Goal: Task Accomplishment & Management: Complete application form

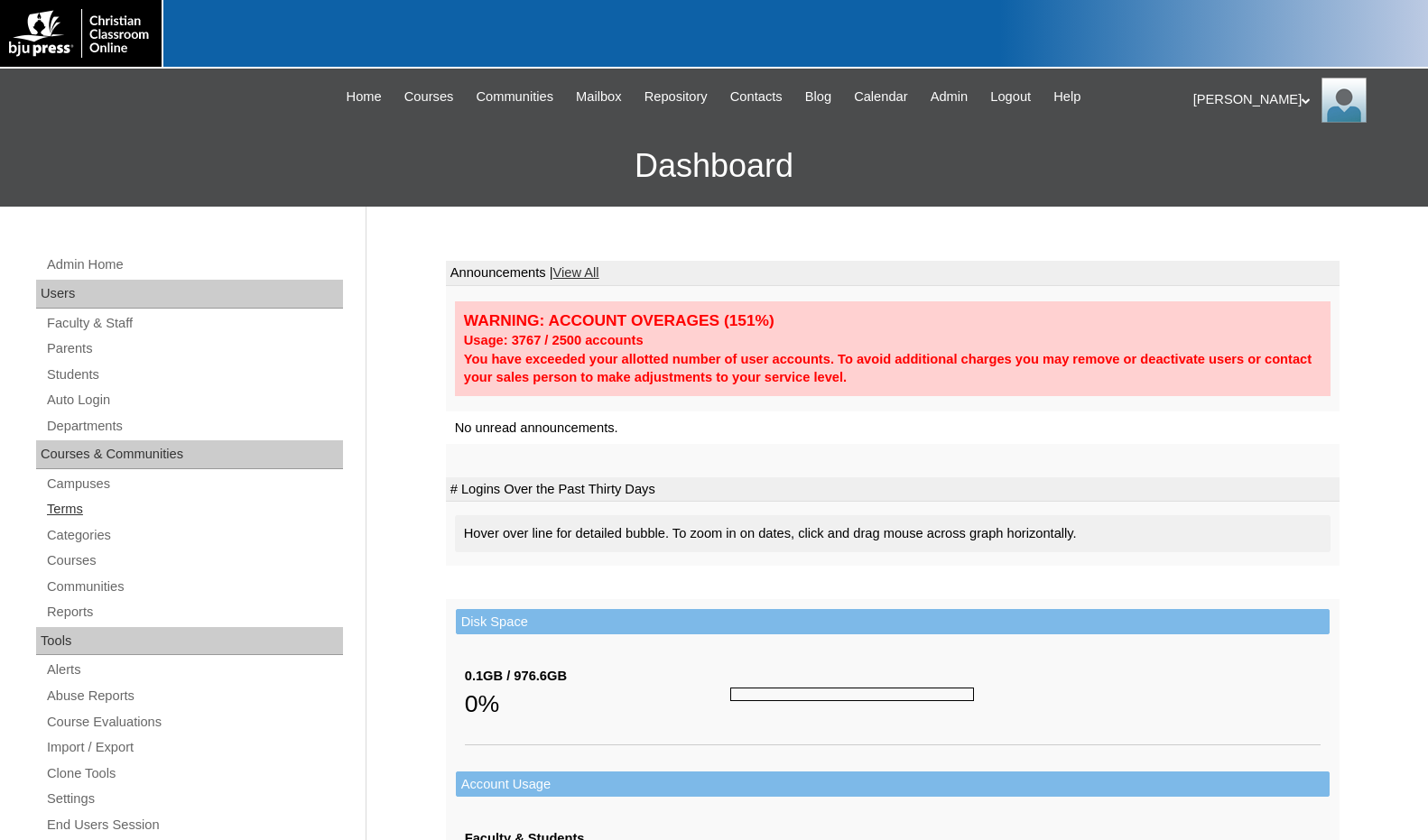
click at [66, 515] on link "Terms" at bounding box center [194, 509] width 298 height 22
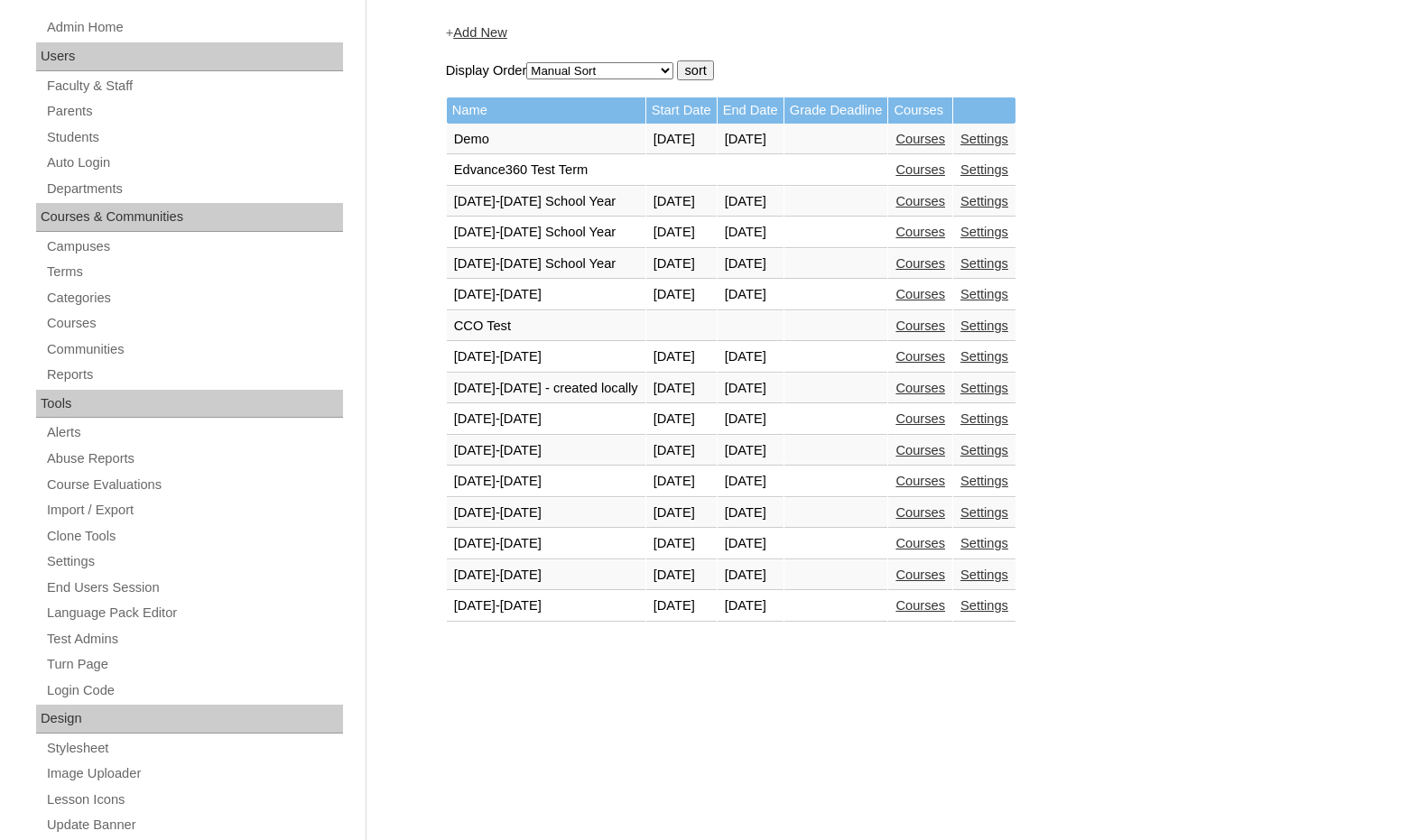
scroll to position [271, 0]
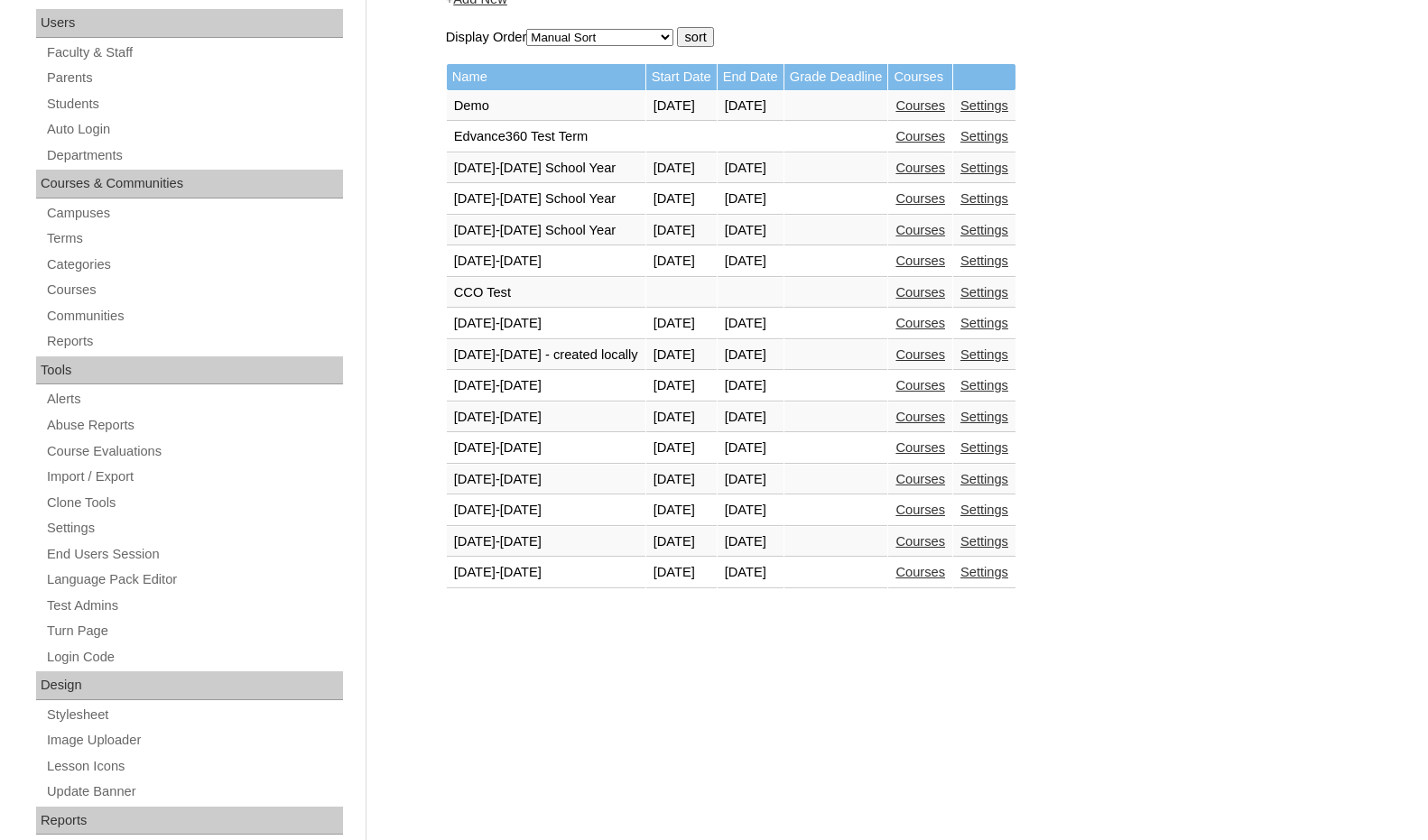
click at [911, 575] on link "Courses" at bounding box center [920, 572] width 50 height 14
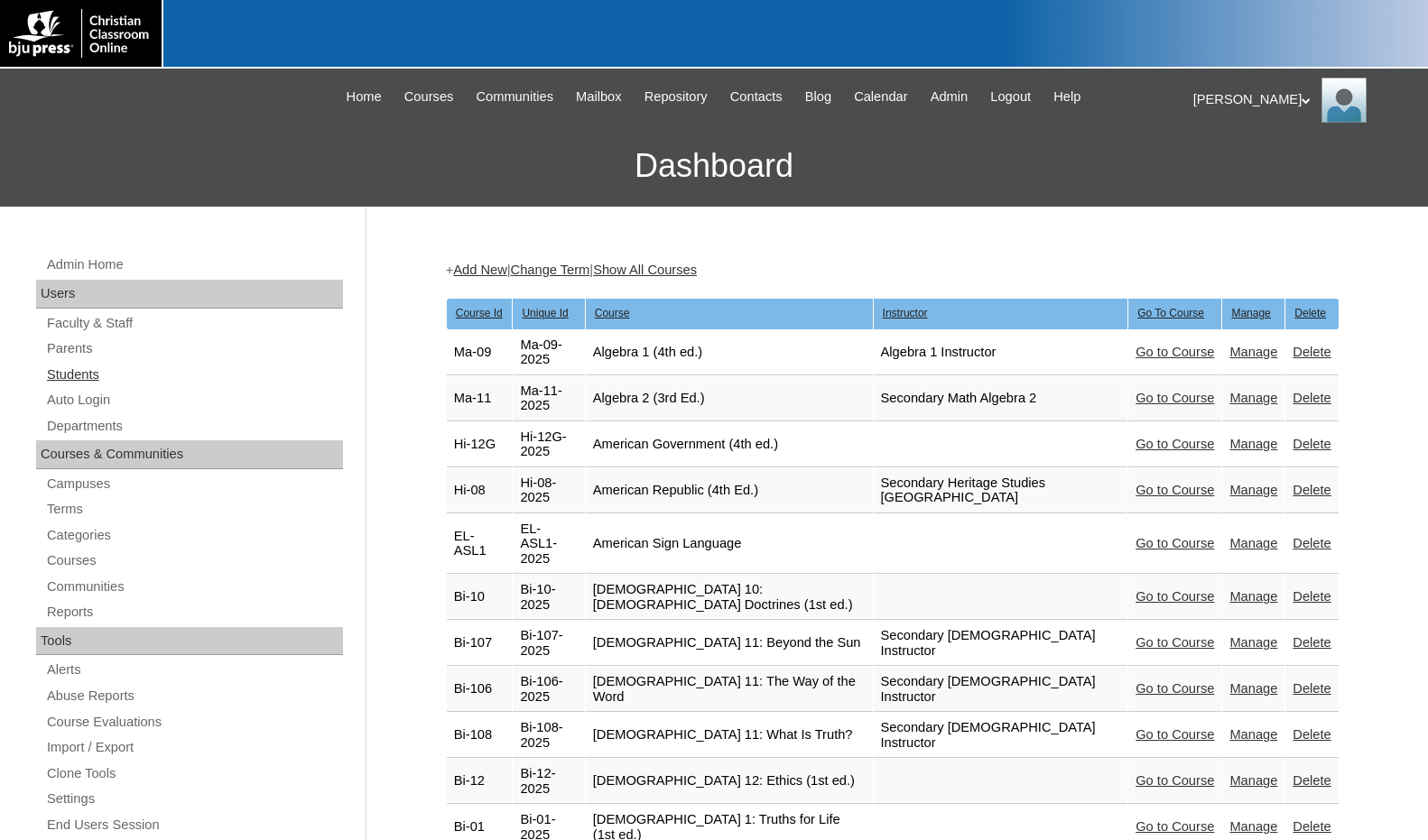
click at [55, 372] on link "Students" at bounding box center [194, 375] width 298 height 22
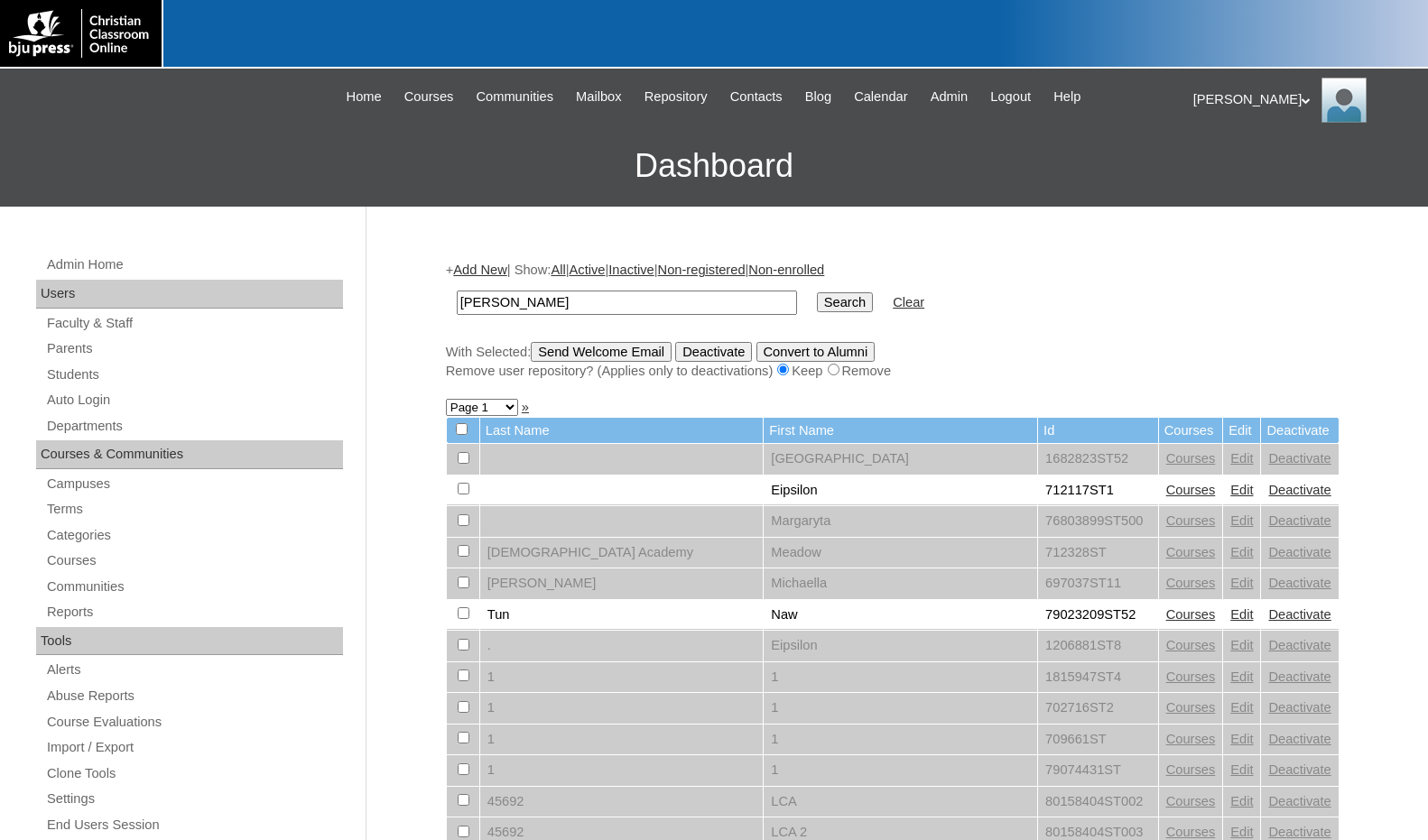
type input "ramirez"
click at [817, 292] on input "Search" at bounding box center [845, 302] width 56 height 20
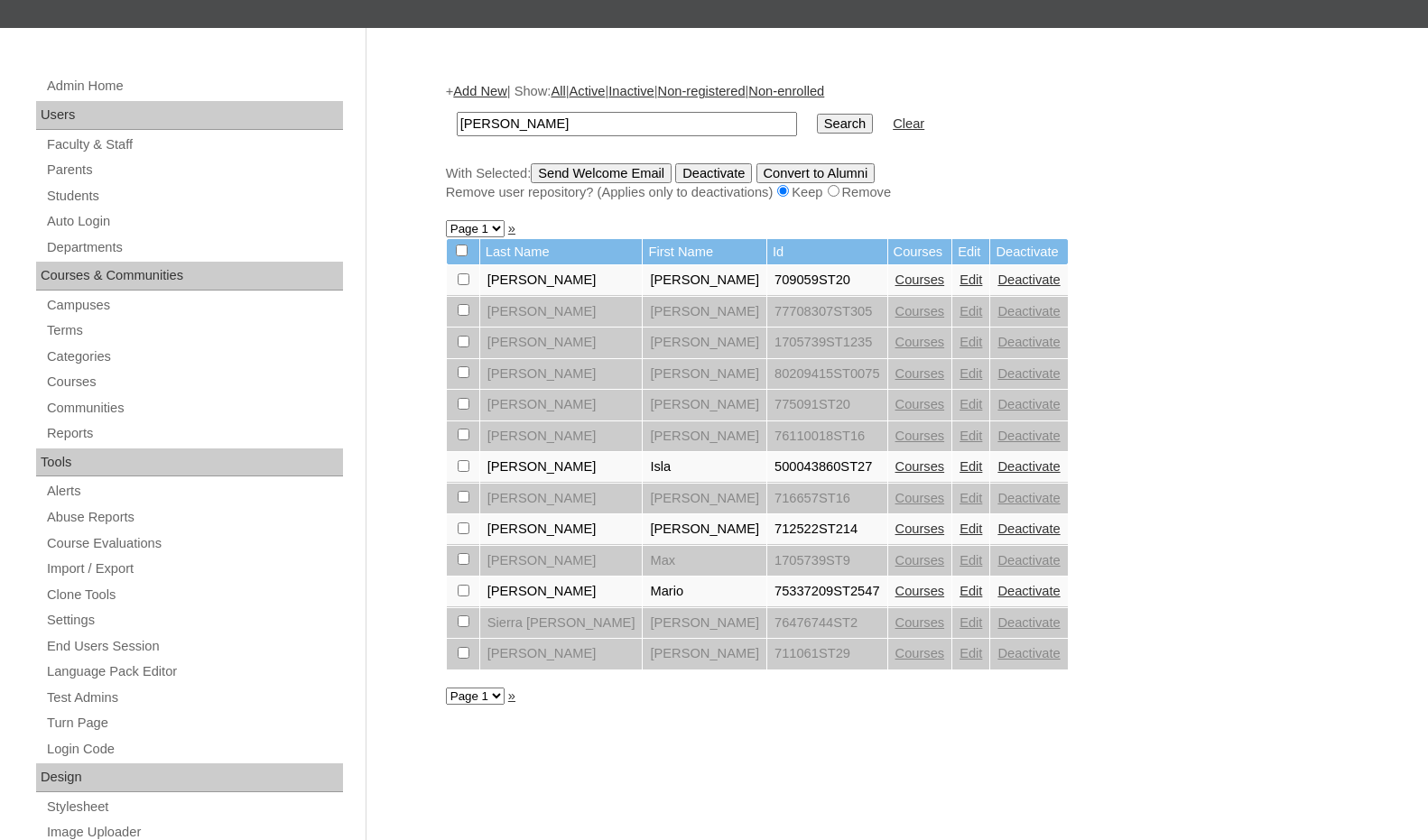
scroll to position [181, 0]
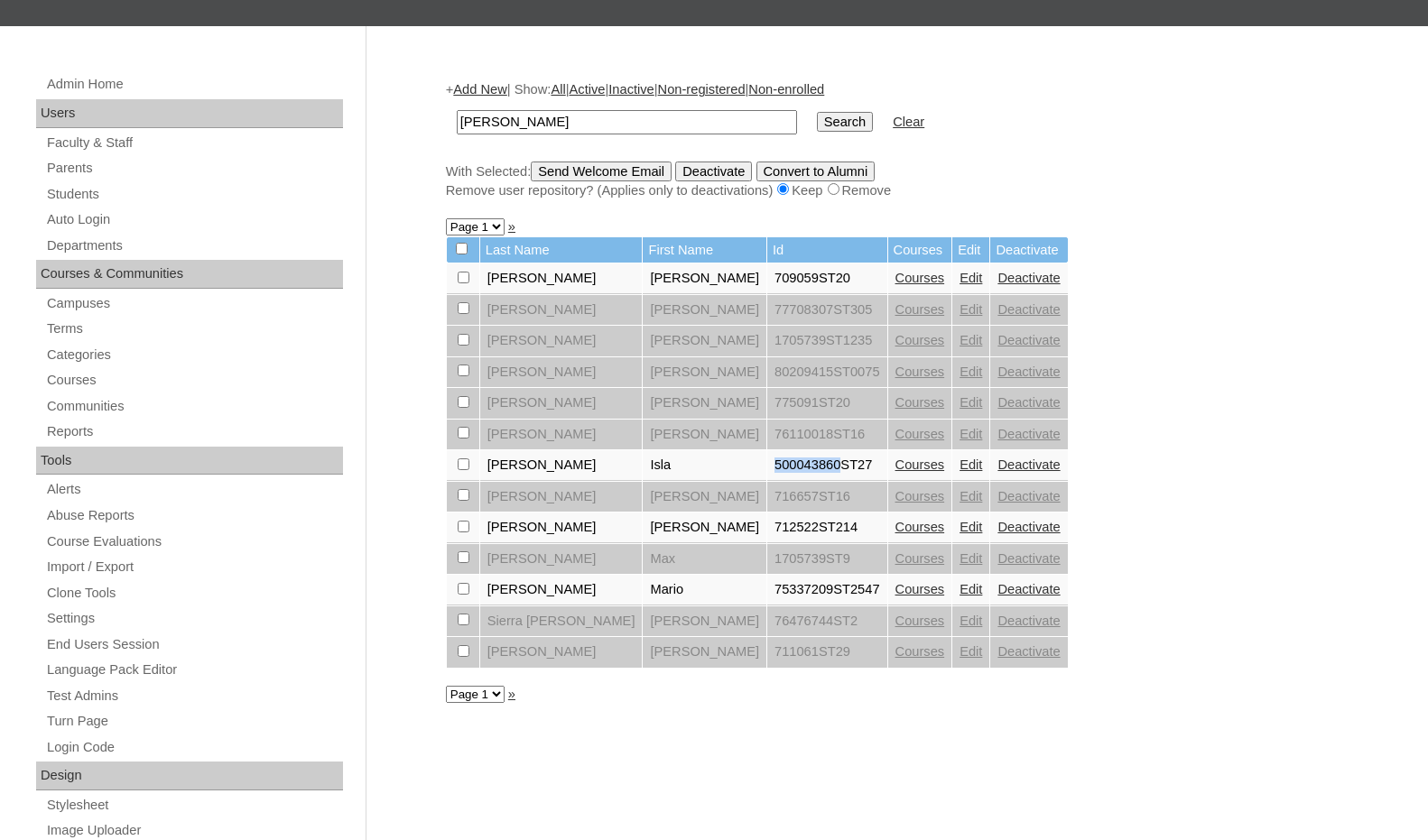
drag, startPoint x: 700, startPoint y: 467, endPoint x: 752, endPoint y: 473, distance: 52.3
click at [767, 473] on td "500043860ST27" at bounding box center [827, 465] width 120 height 31
copy td "500043860"
drag, startPoint x: 541, startPoint y: 127, endPoint x: 410, endPoint y: 119, distance: 131.2
click at [410, 119] on div "Admin Home Users Faculty & Staff Parents Students Auto Login Departments Course…" at bounding box center [714, 649] width 1428 height 1245
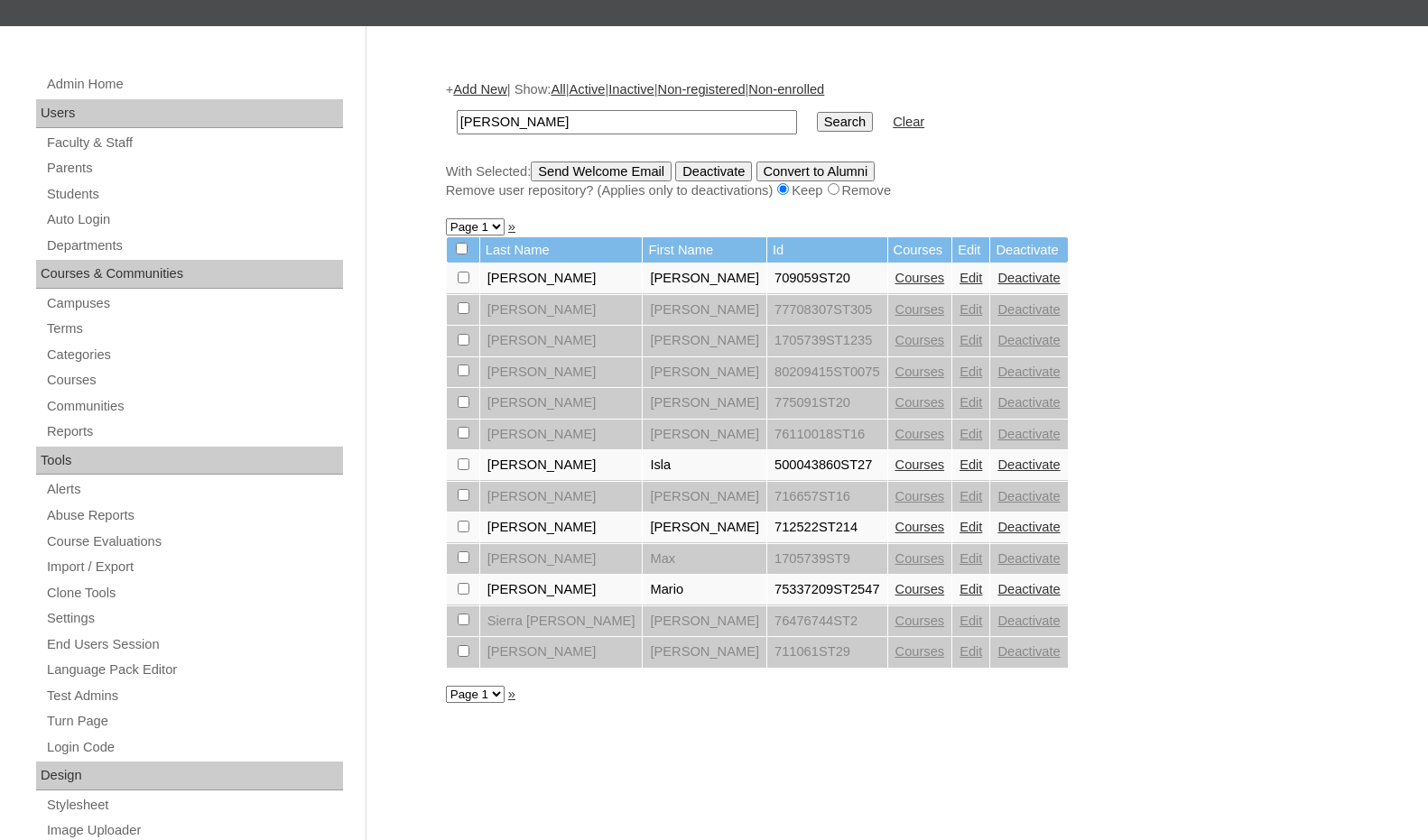
paste input "500043860"
type input "500043860"
click at [817, 125] on input "Search" at bounding box center [845, 121] width 56 height 20
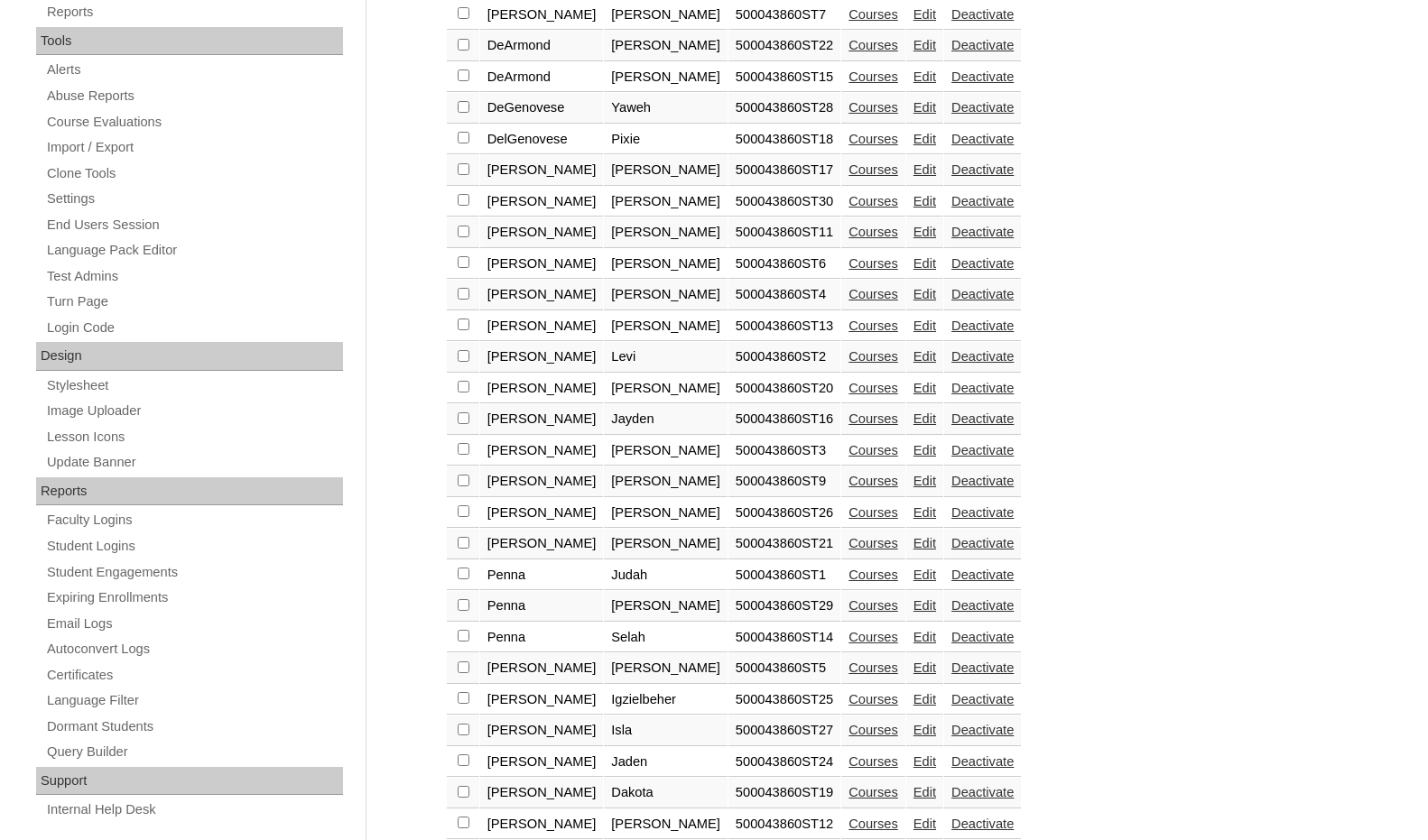
scroll to position [632, 0]
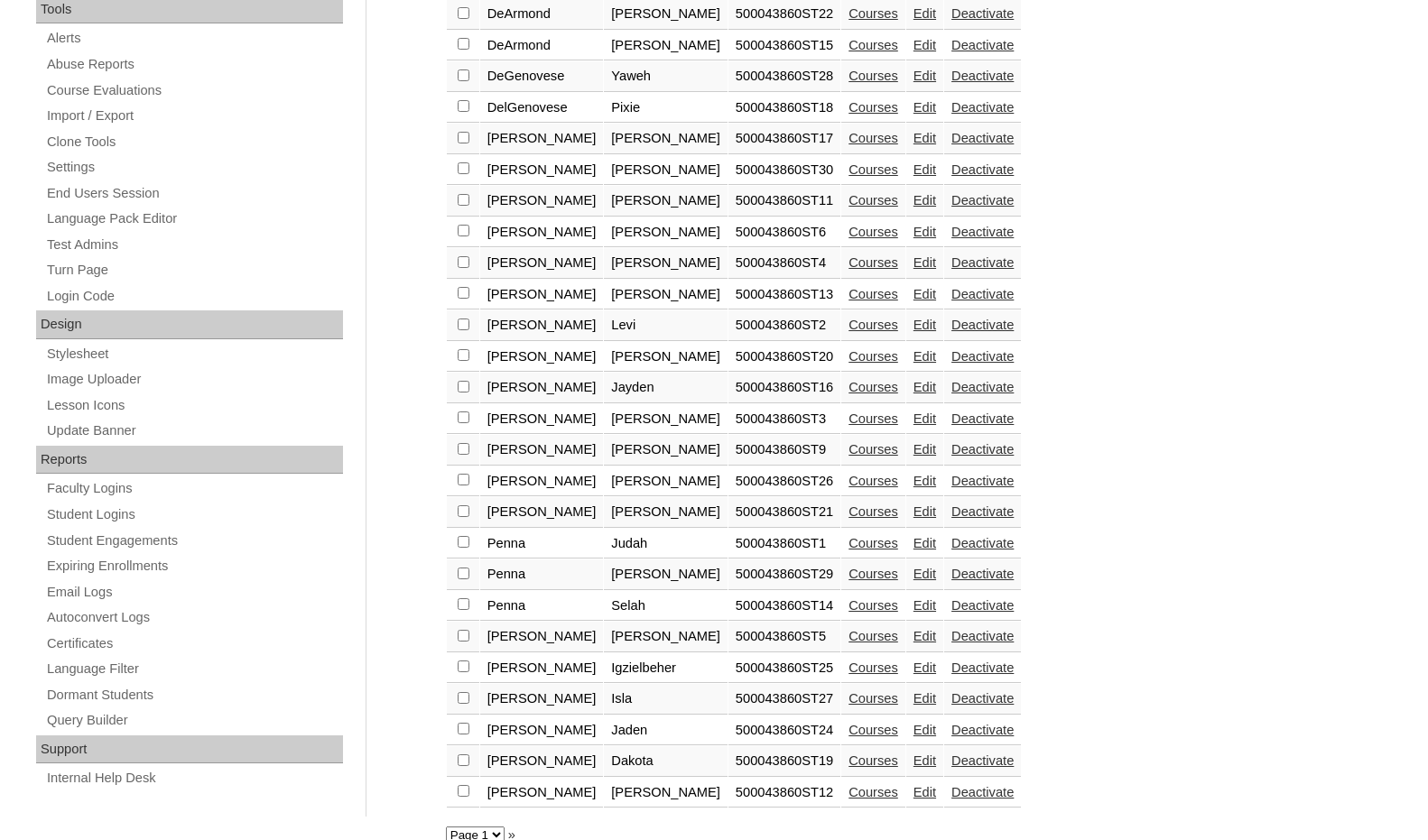
click at [913, 694] on link "Edit" at bounding box center [924, 698] width 23 height 14
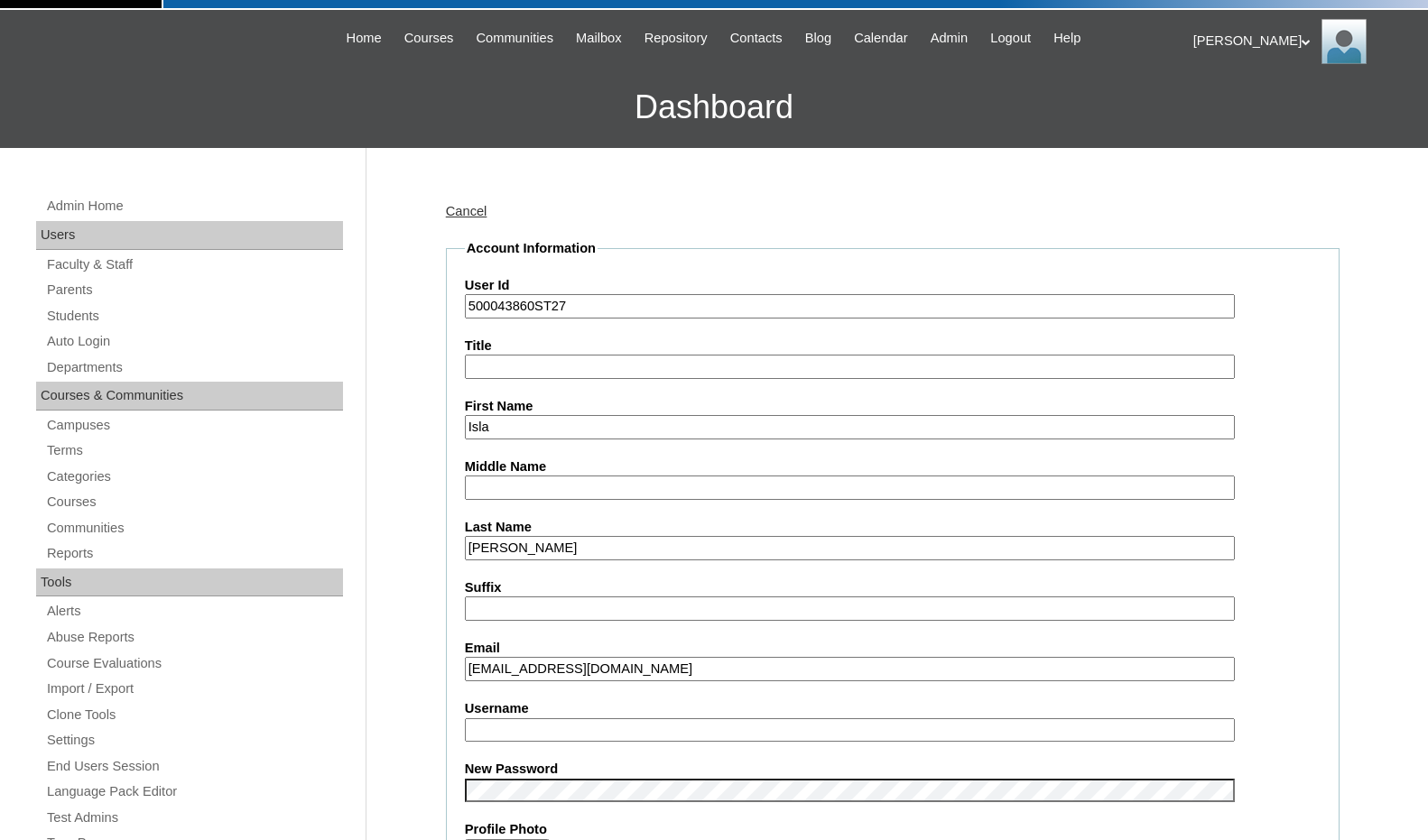
scroll to position [90, 0]
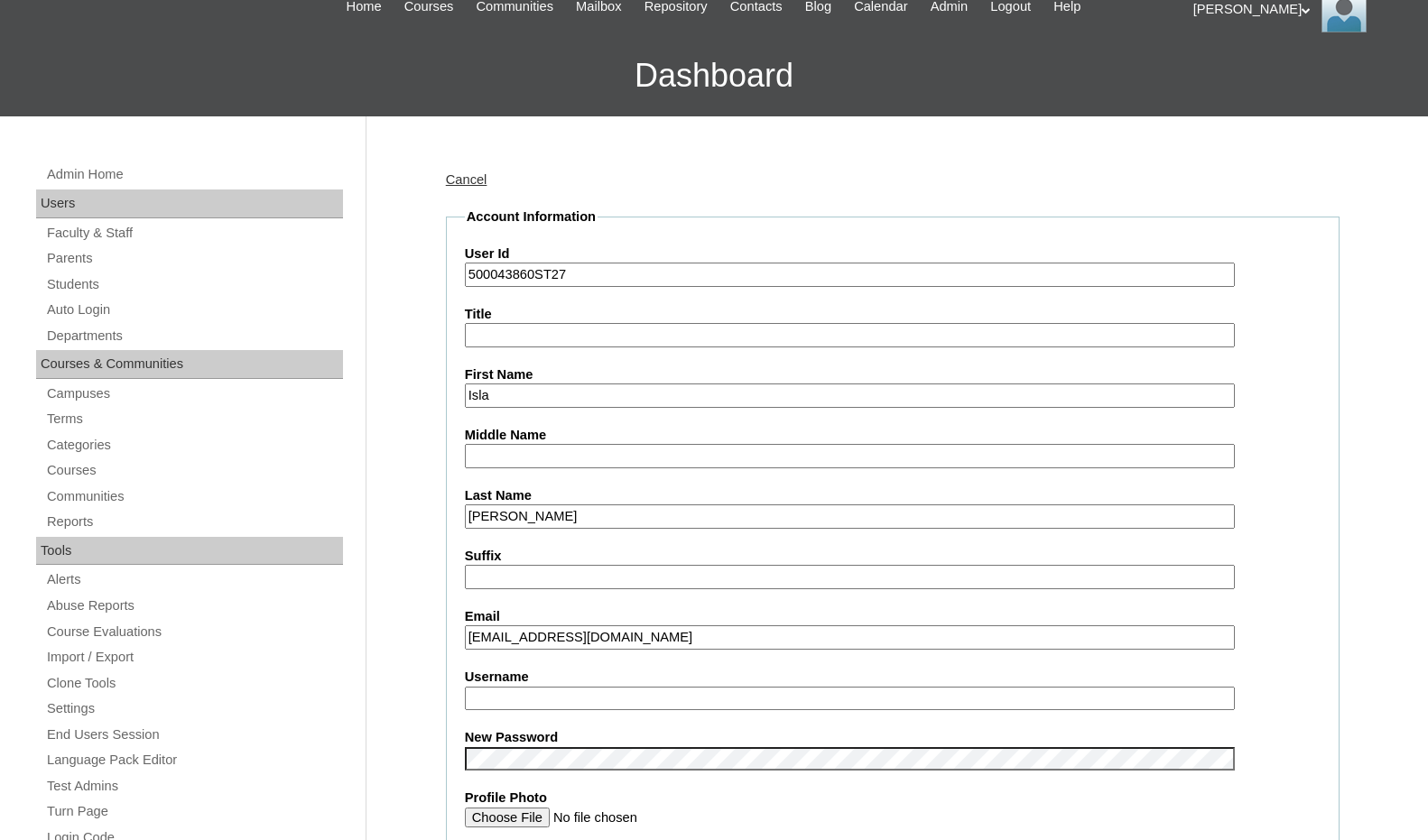
click at [526, 702] on input "Username" at bounding box center [849, 699] width 770 height 24
type input "isla.ramirez"
drag, startPoint x: 534, startPoint y: 278, endPoint x: 411, endPoint y: 269, distance: 123.3
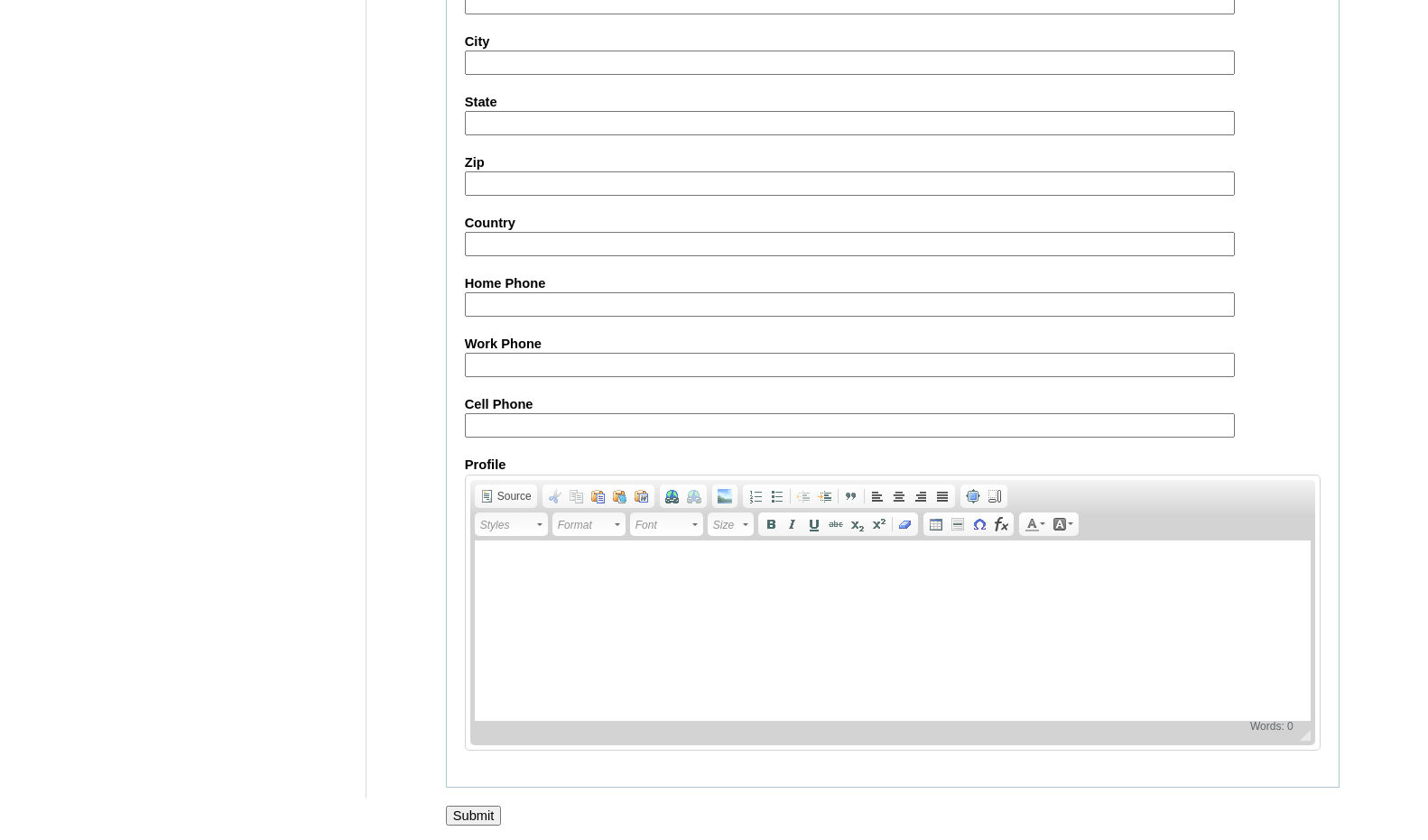
scroll to position [1910, 0]
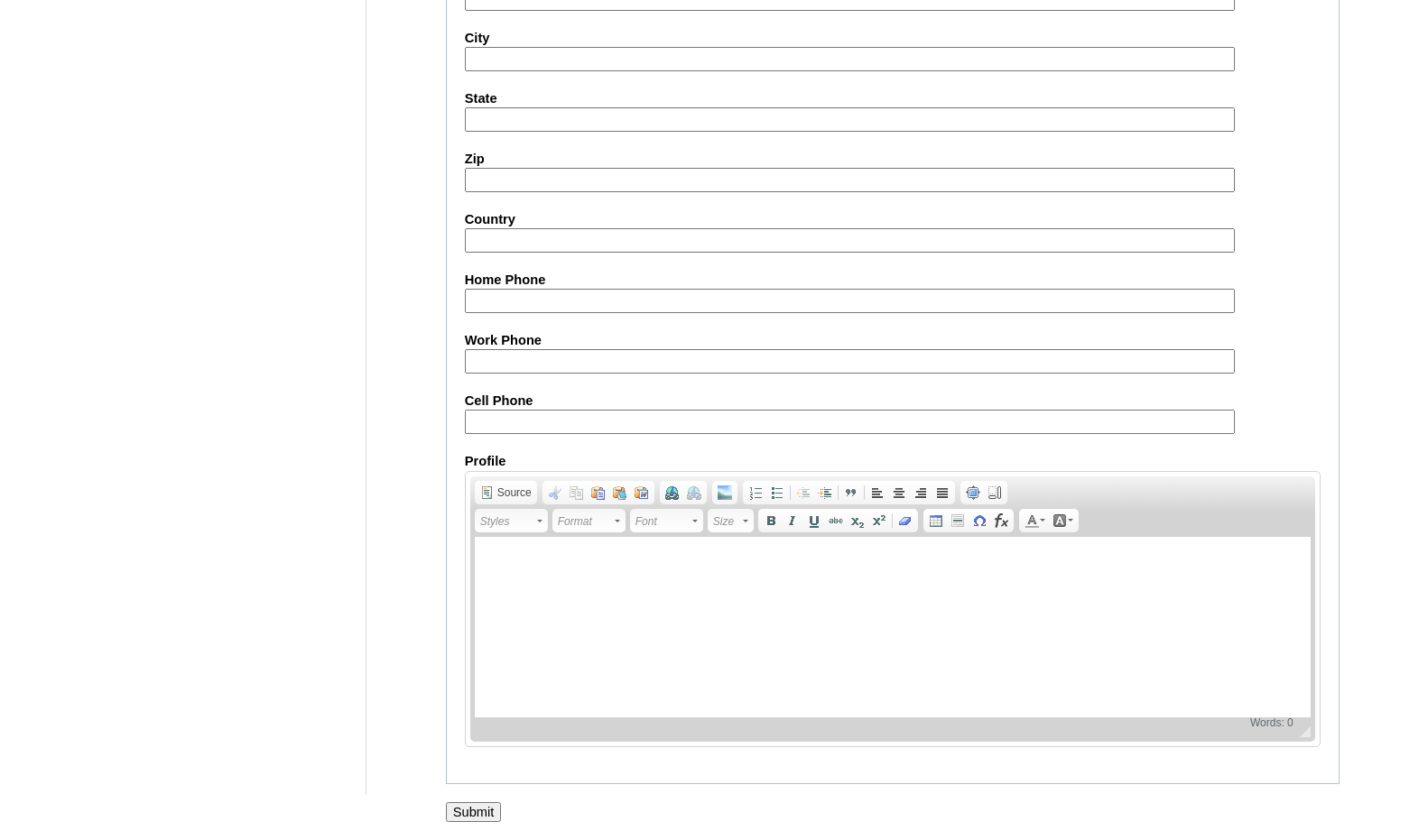
click at [486, 812] on input "Submit" at bounding box center [474, 812] width 56 height 20
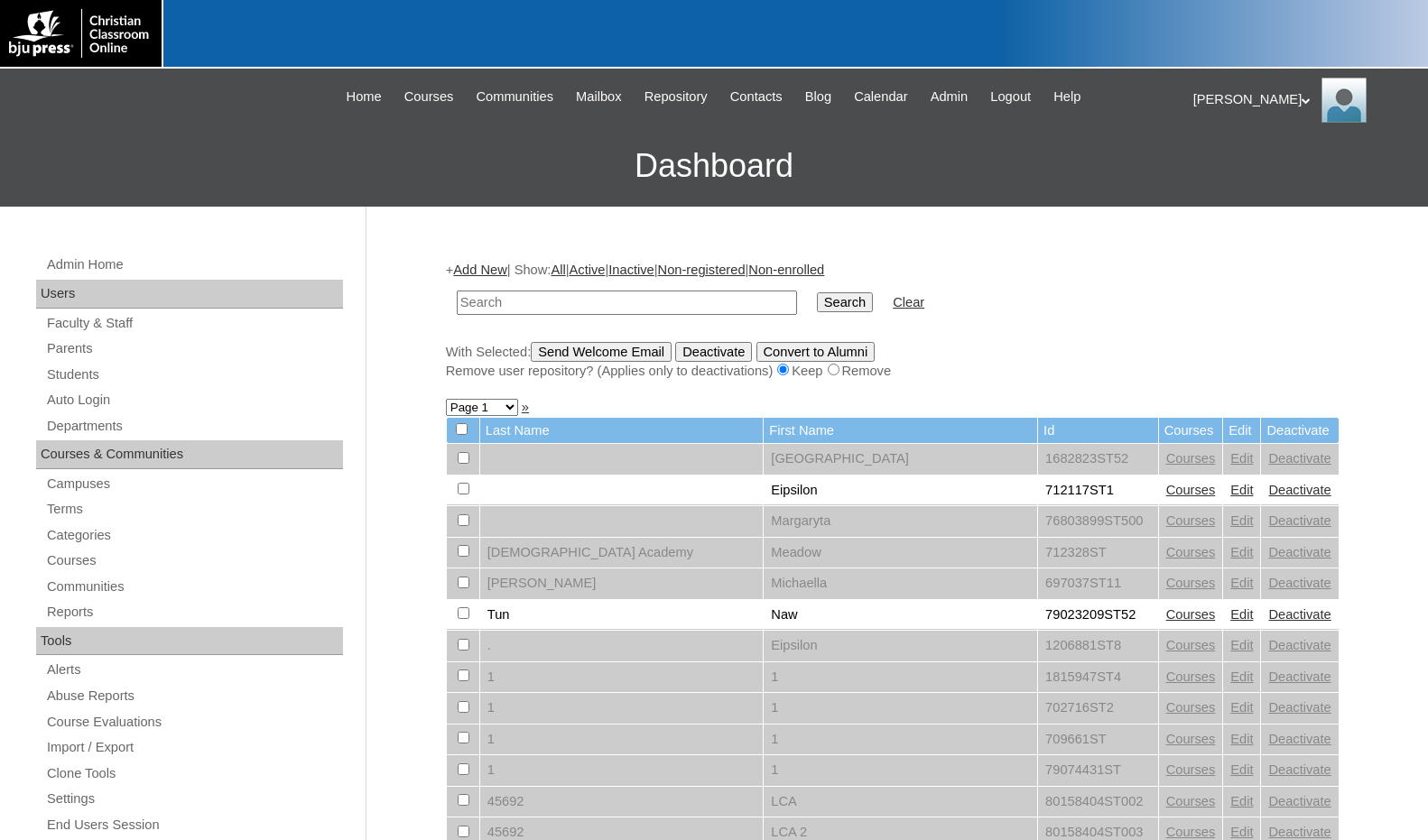
click at [705, 308] on input "text" at bounding box center [626, 303] width 340 height 24
paste input "712042"
type input "712042"
click at [817, 306] on input "Search" at bounding box center [845, 302] width 56 height 20
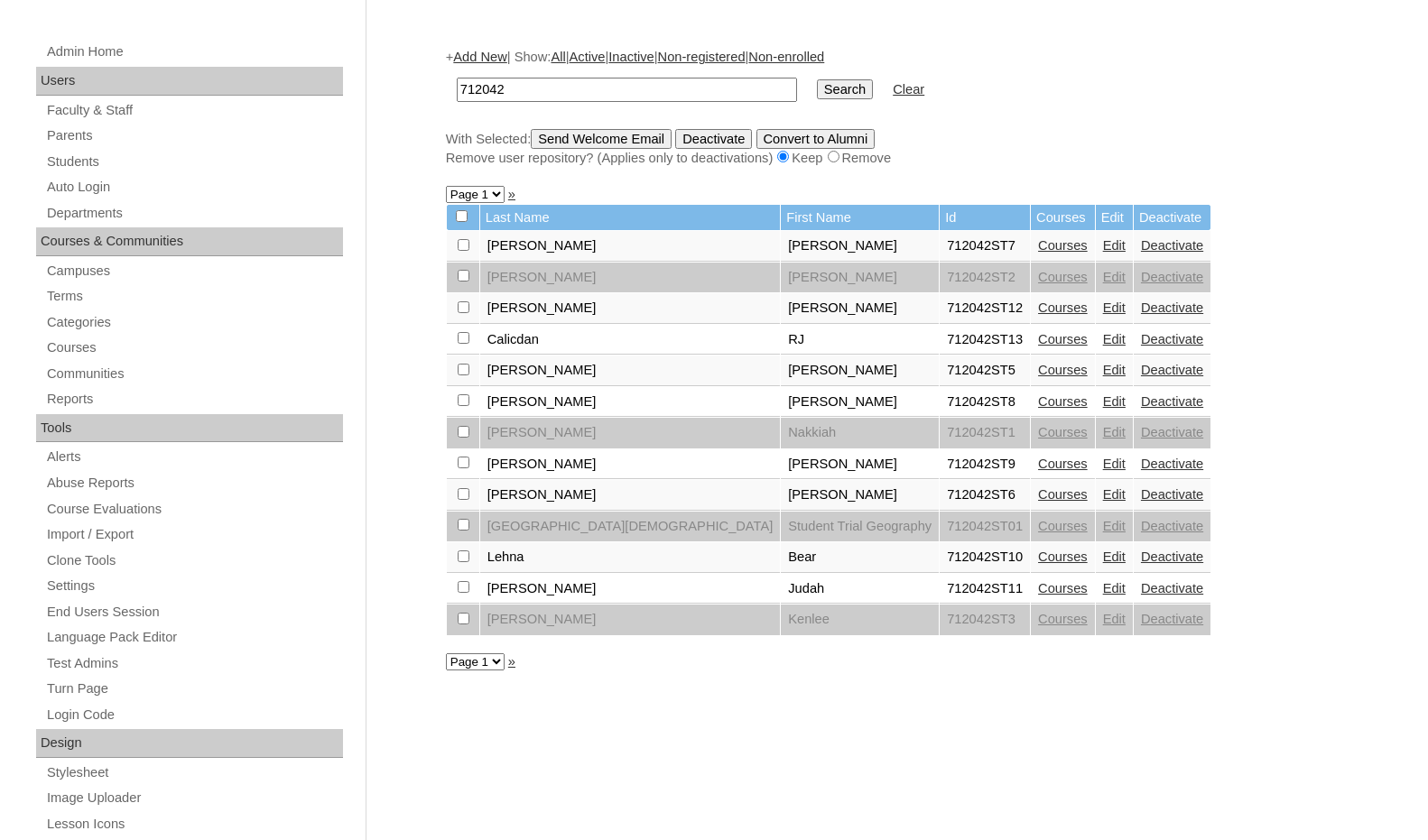
scroll to position [181, 0]
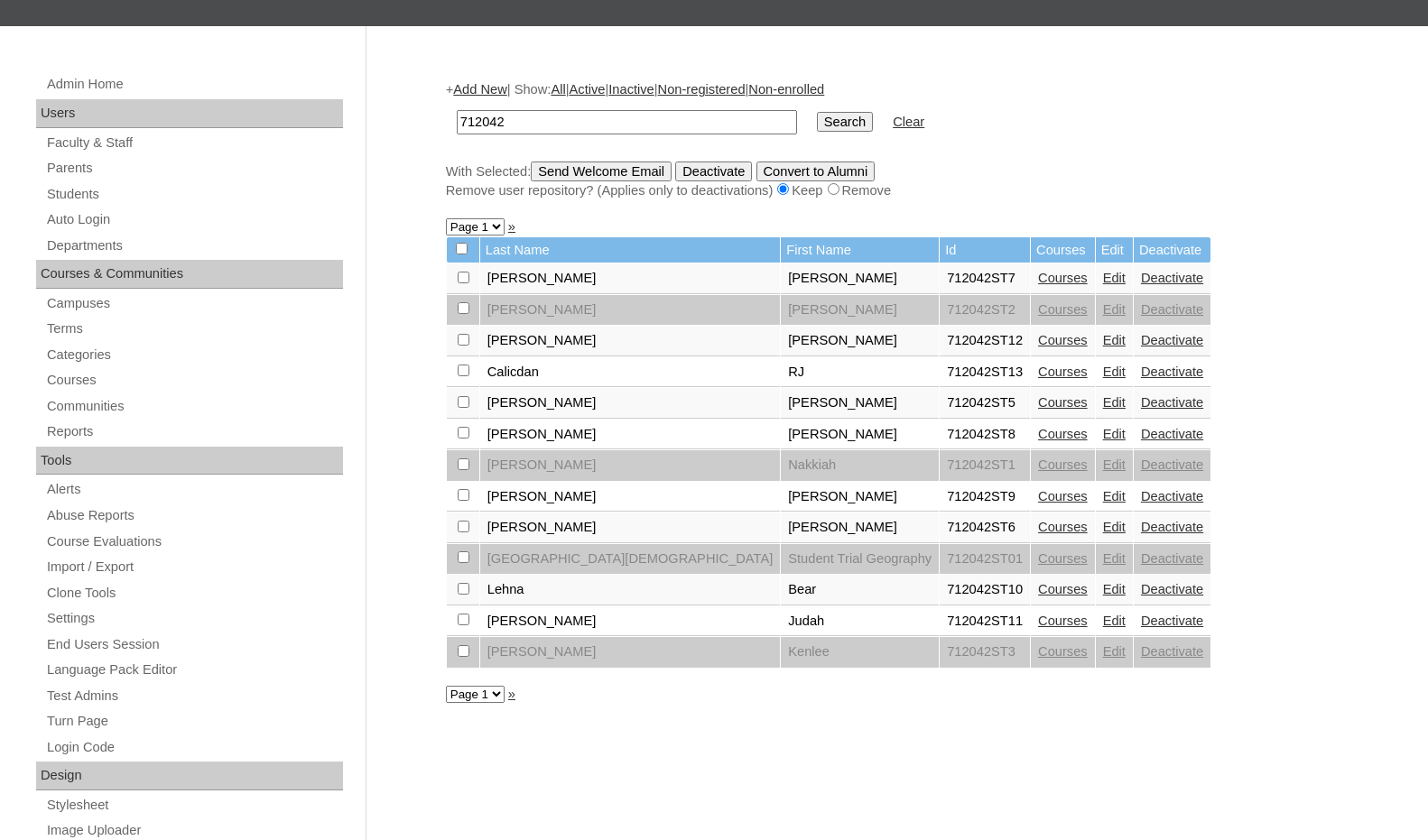
click at [1103, 587] on link "Edit" at bounding box center [1114, 589] width 23 height 14
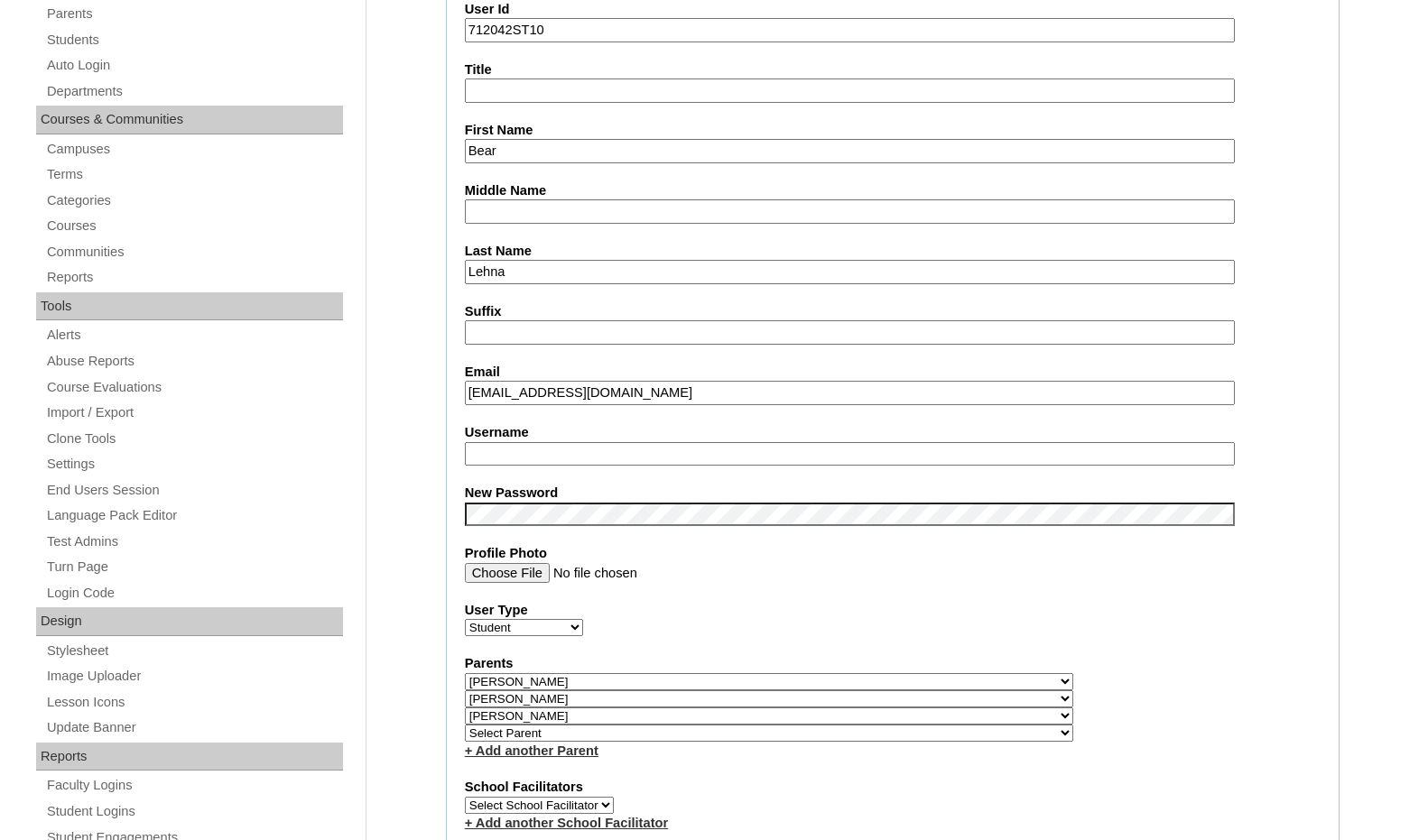
scroll to position [361, 0]
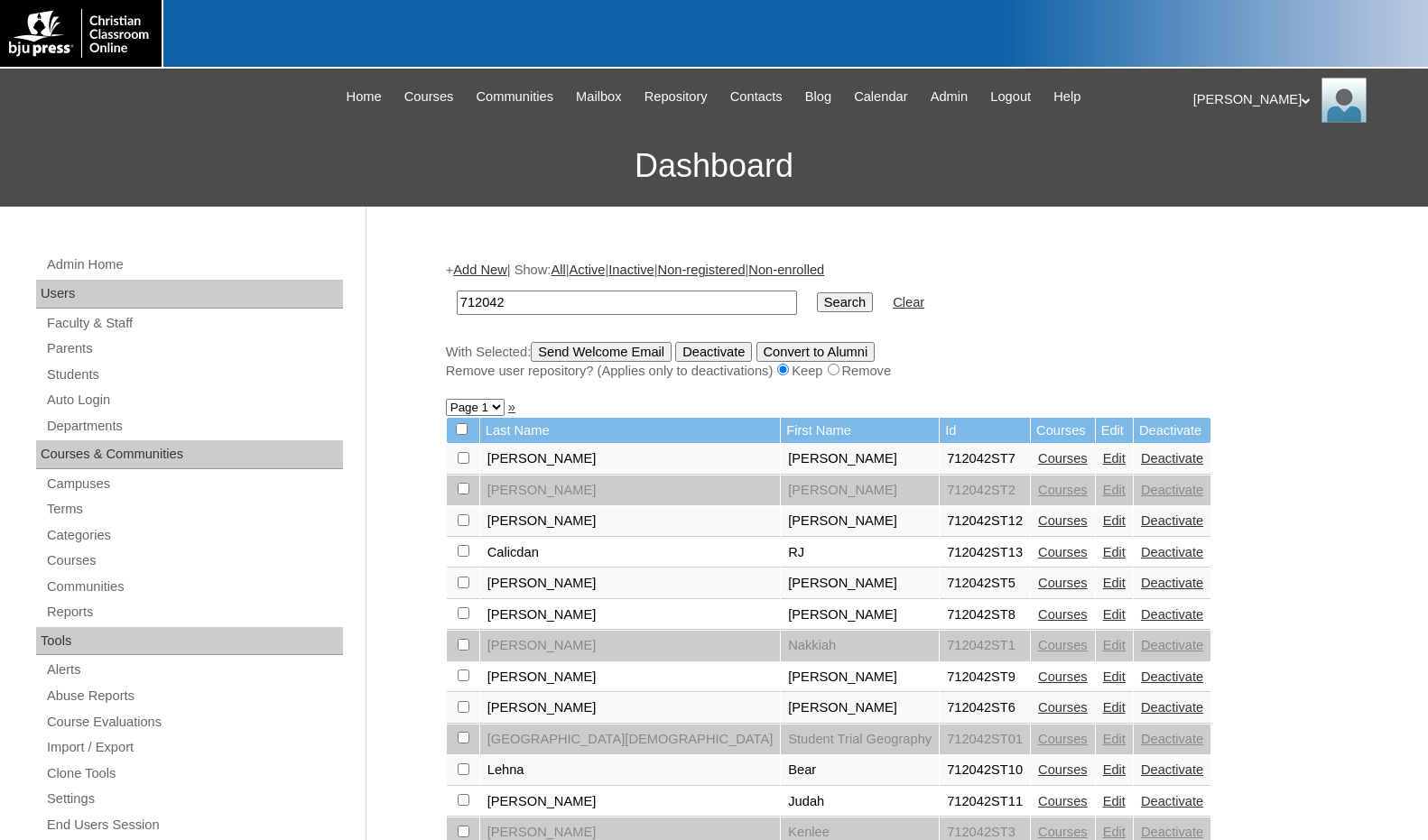
scroll to position [158, 0]
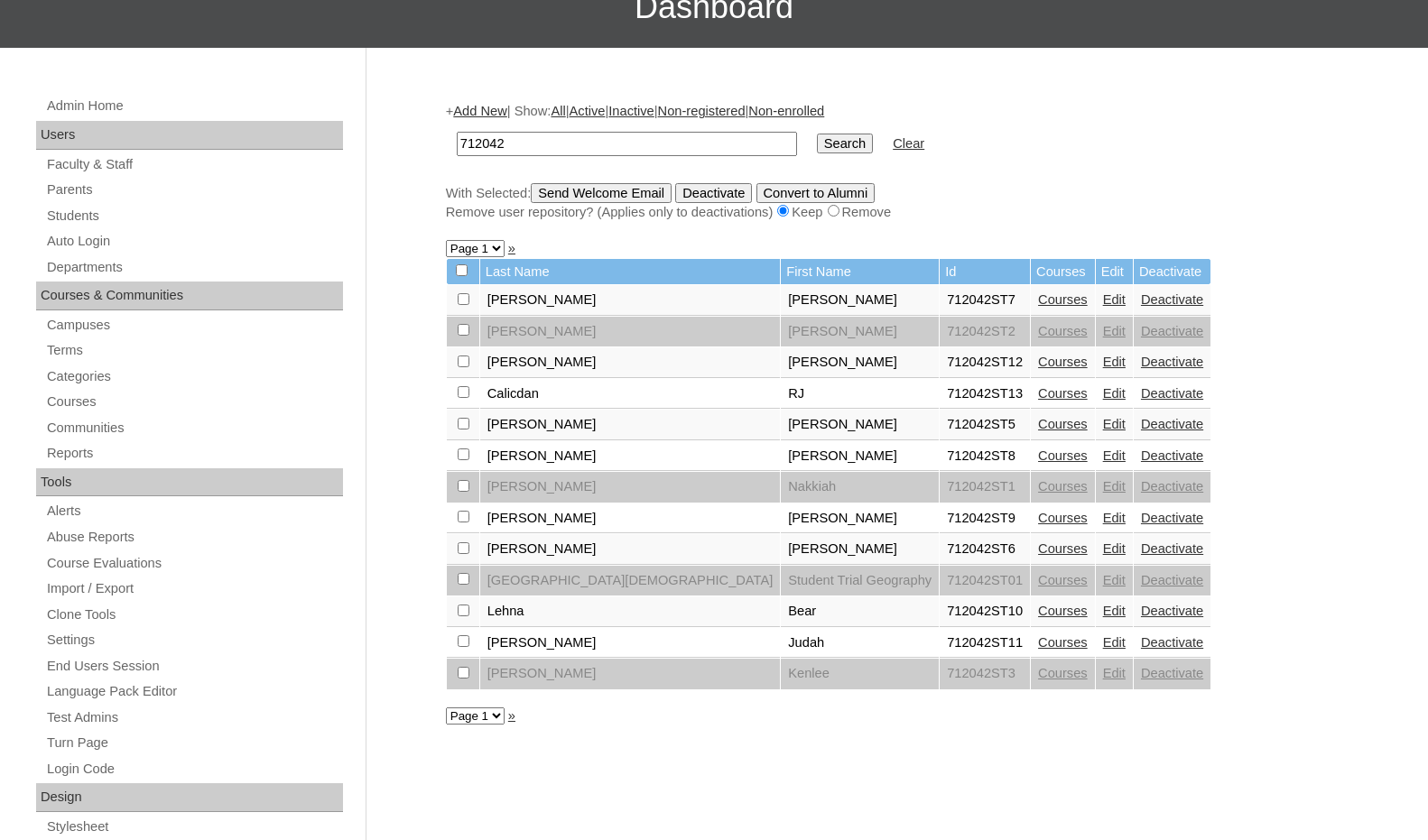
click at [1038, 549] on link "Courses" at bounding box center [1062, 548] width 50 height 14
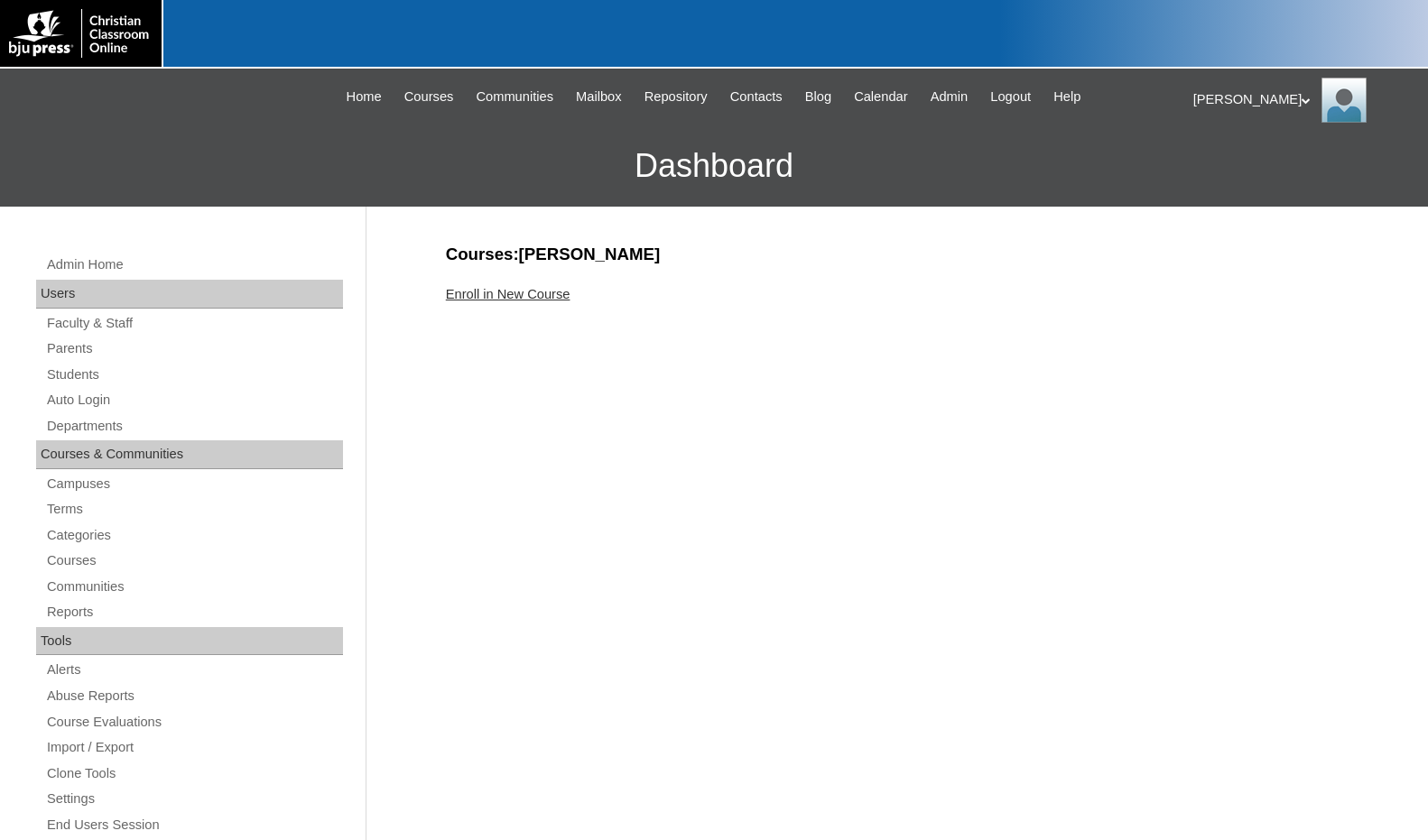
click at [517, 299] on link "Enroll in New Course" at bounding box center [508, 293] width 125 height 14
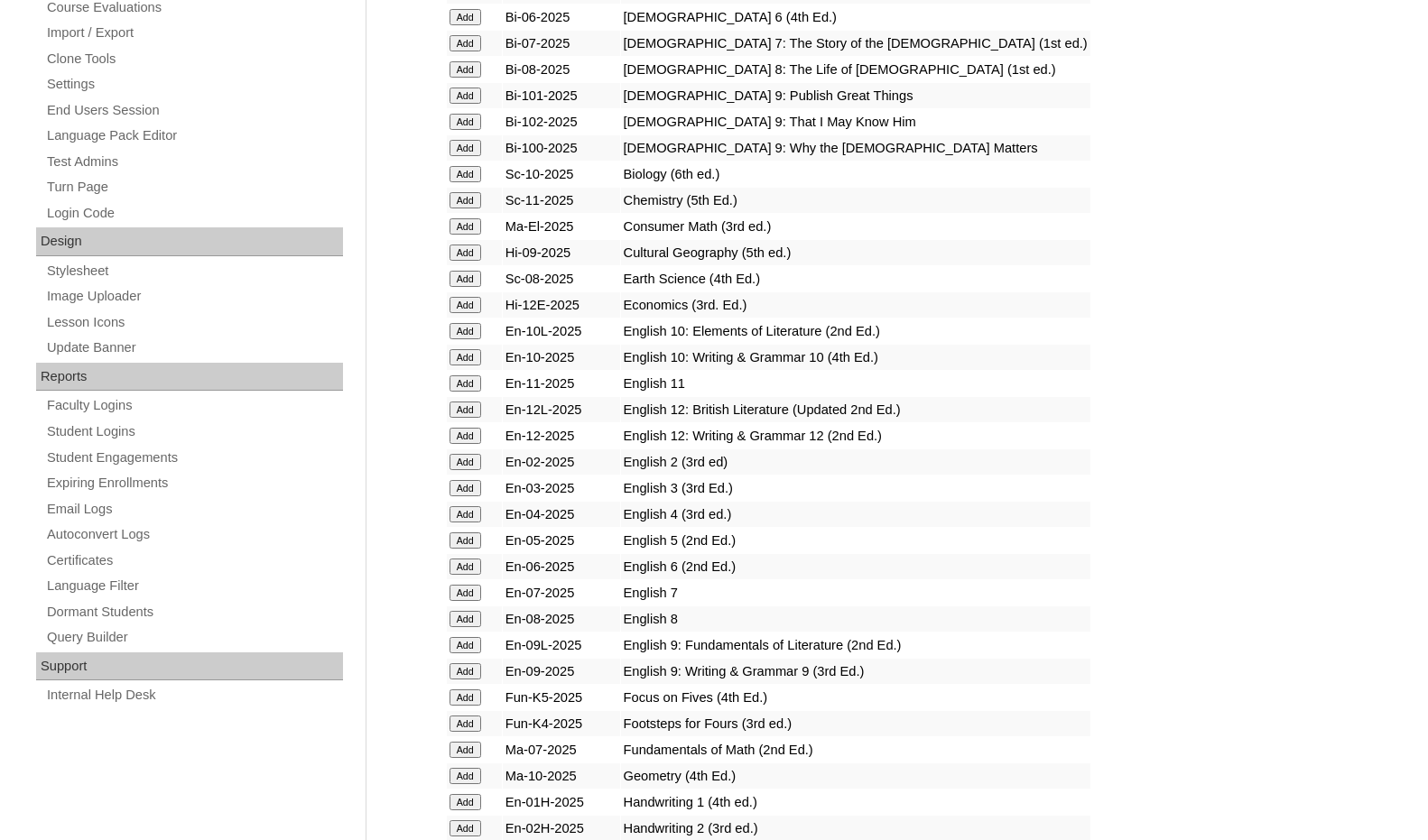
scroll to position [722, 0]
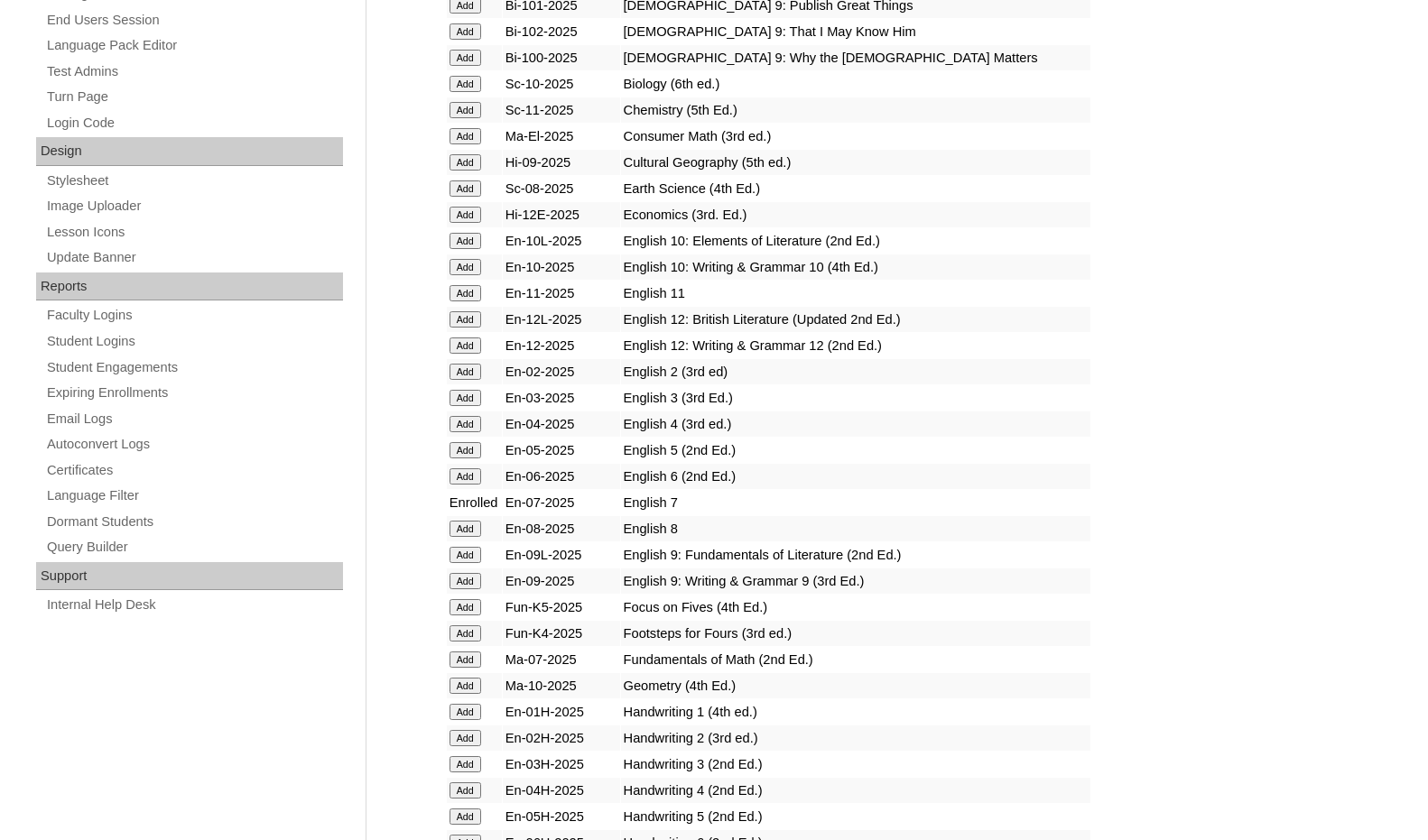
scroll to position [812, 0]
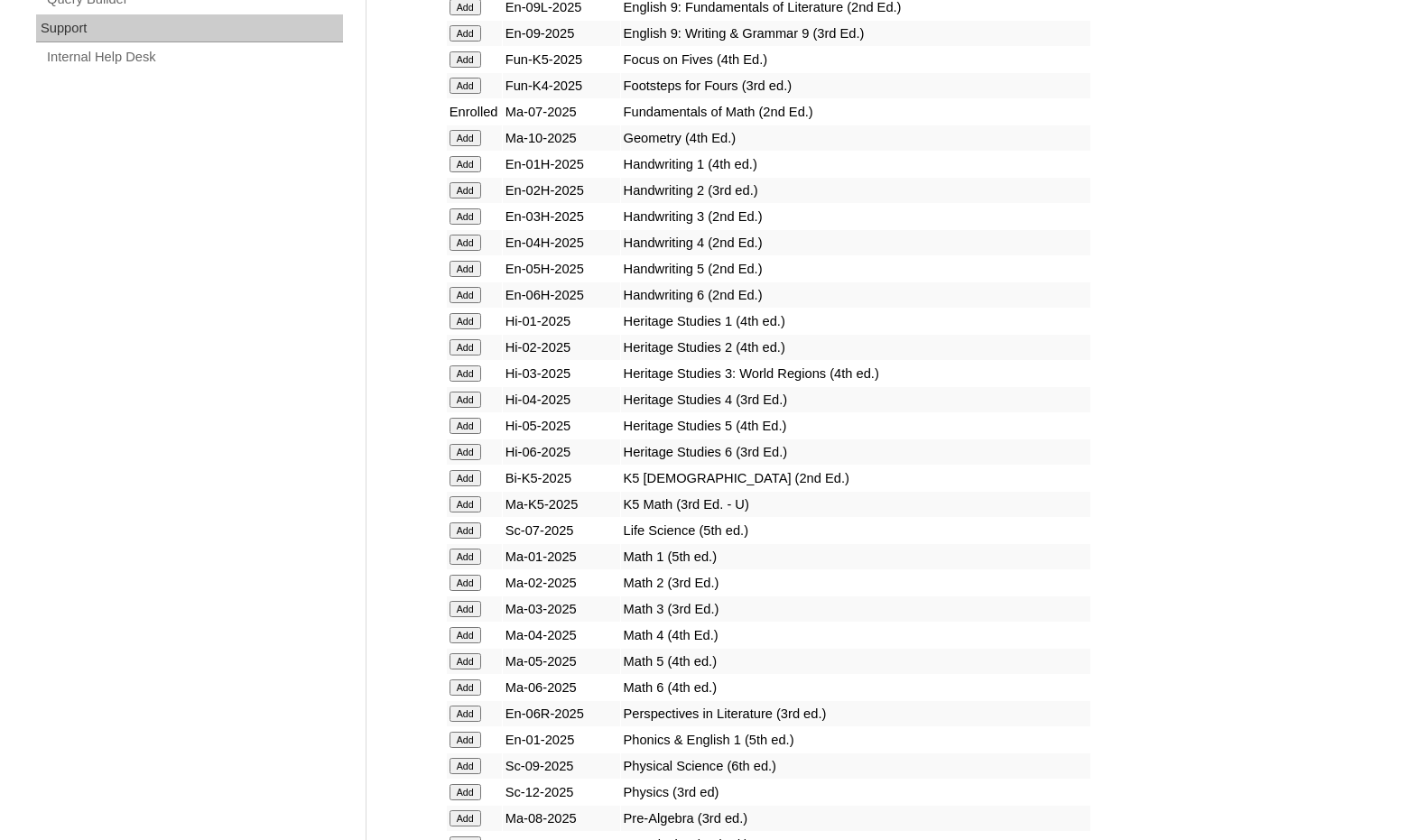
scroll to position [1354, 0]
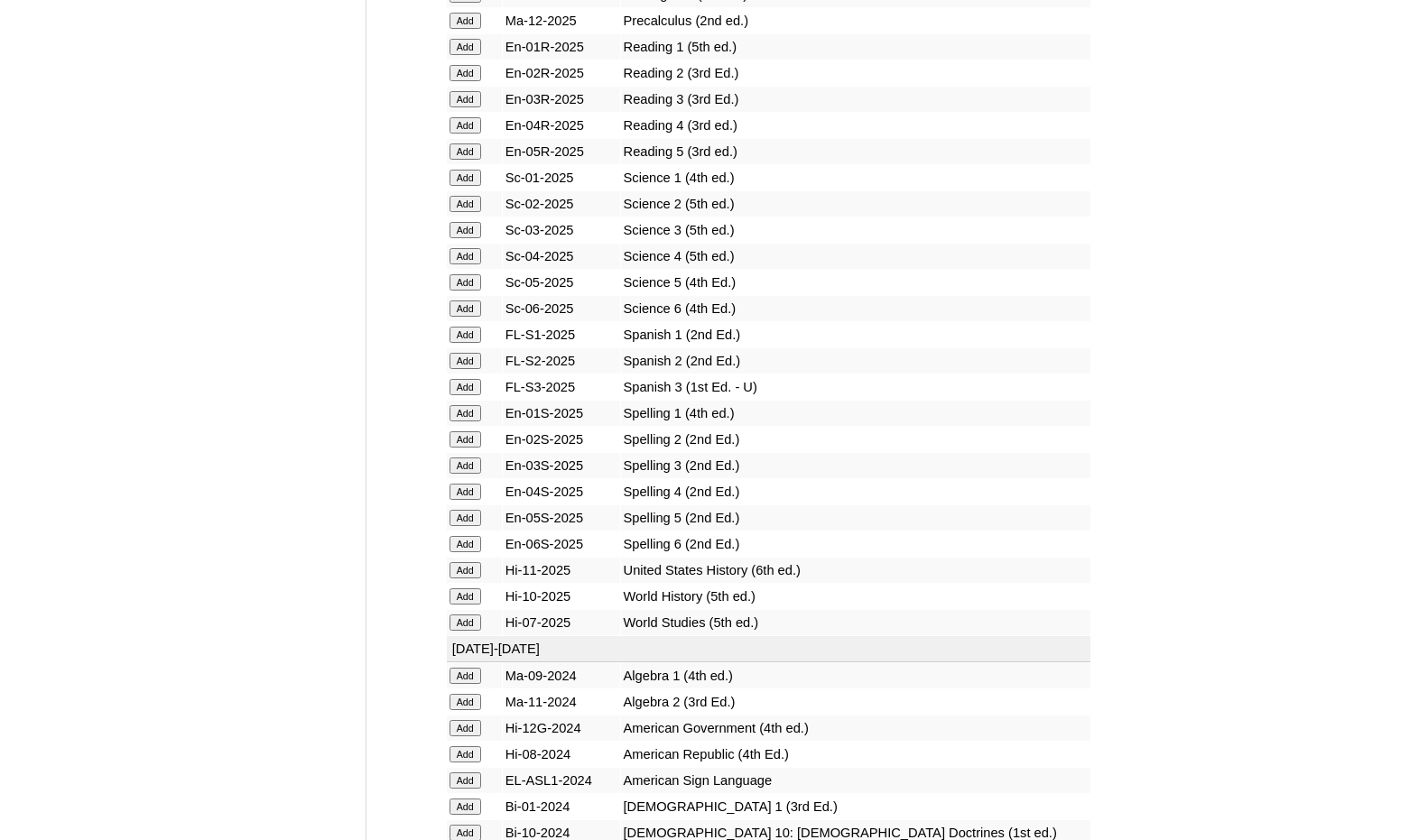
scroll to position [2347, 0]
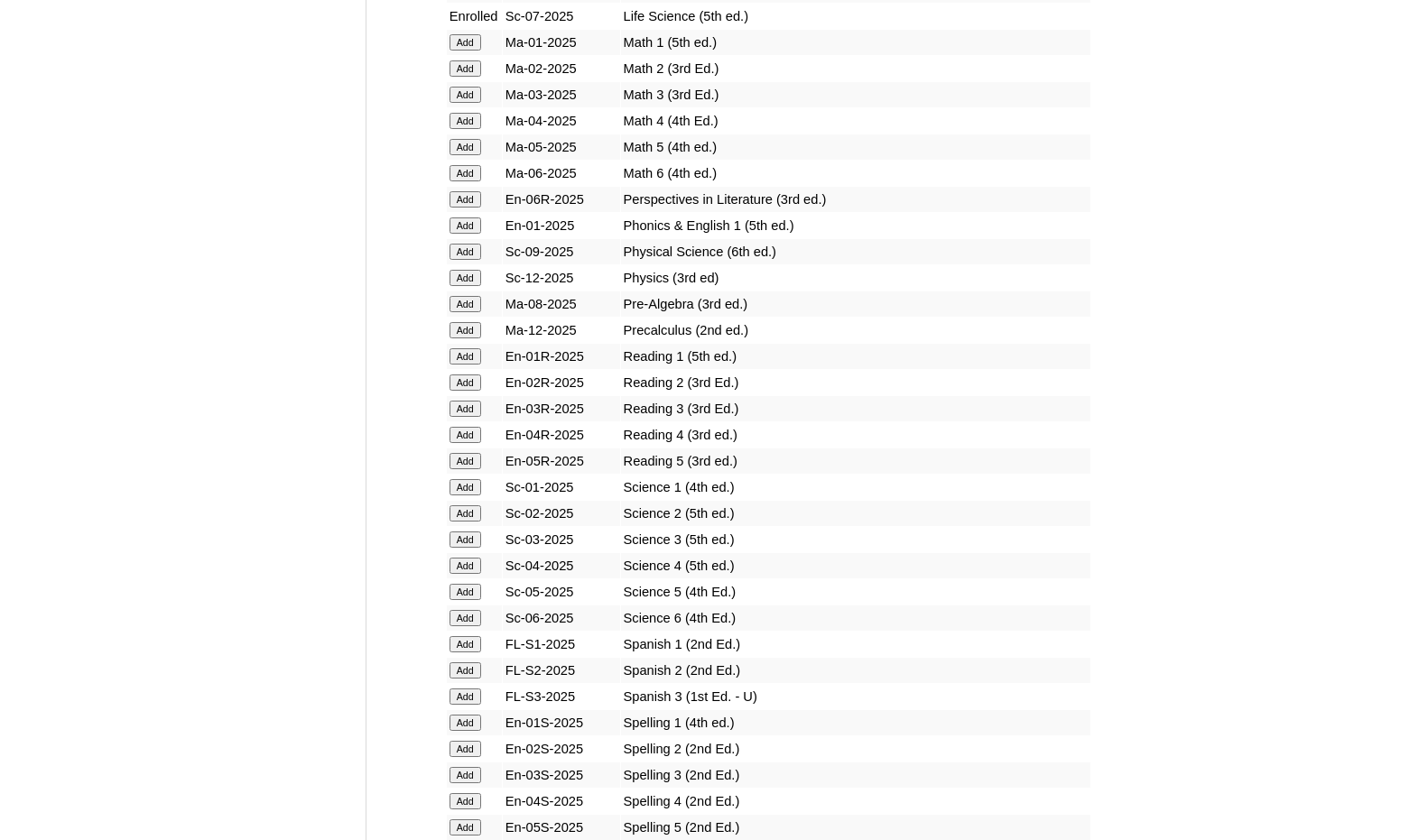
scroll to position [1896, 0]
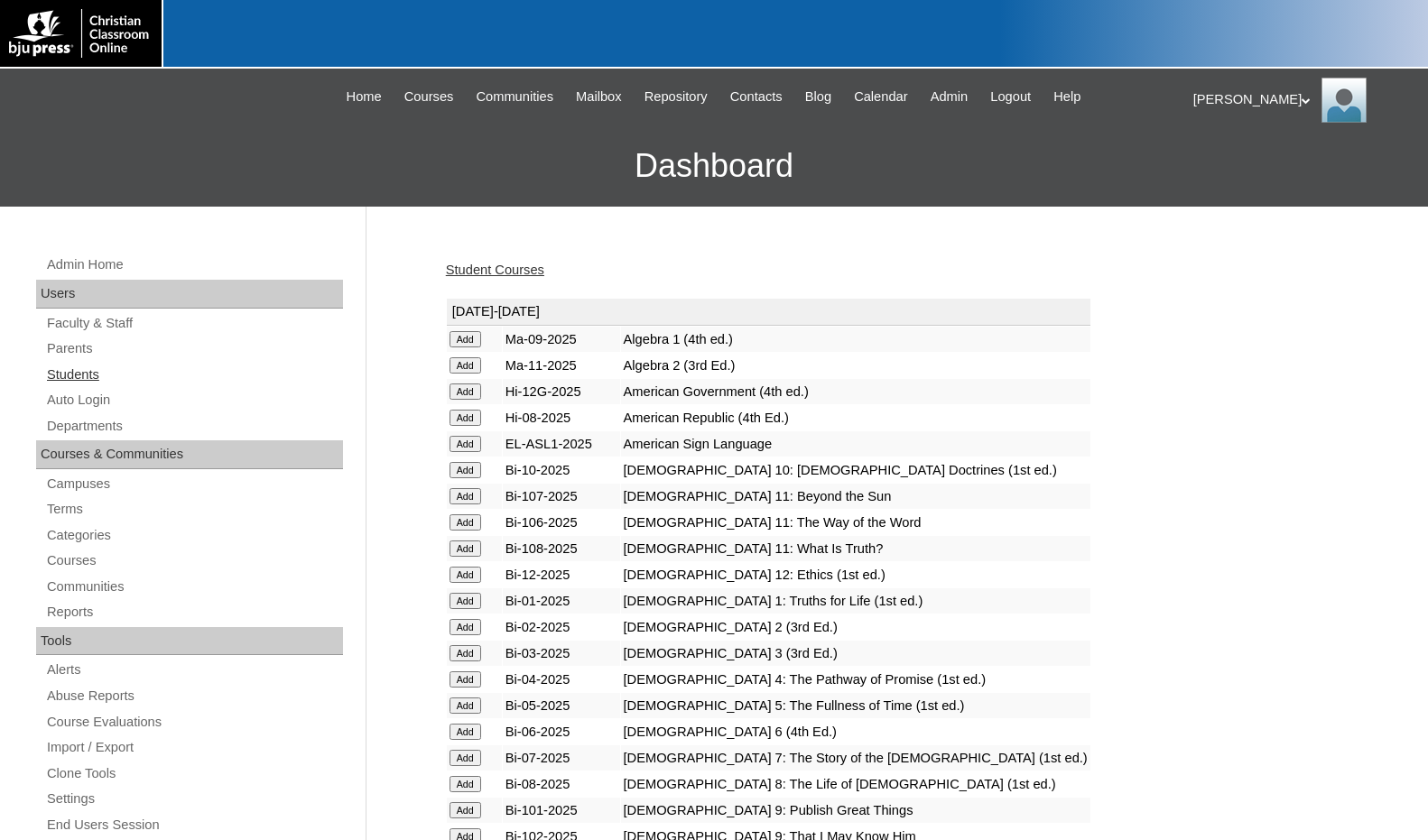
click at [97, 382] on link "Students" at bounding box center [194, 375] width 298 height 22
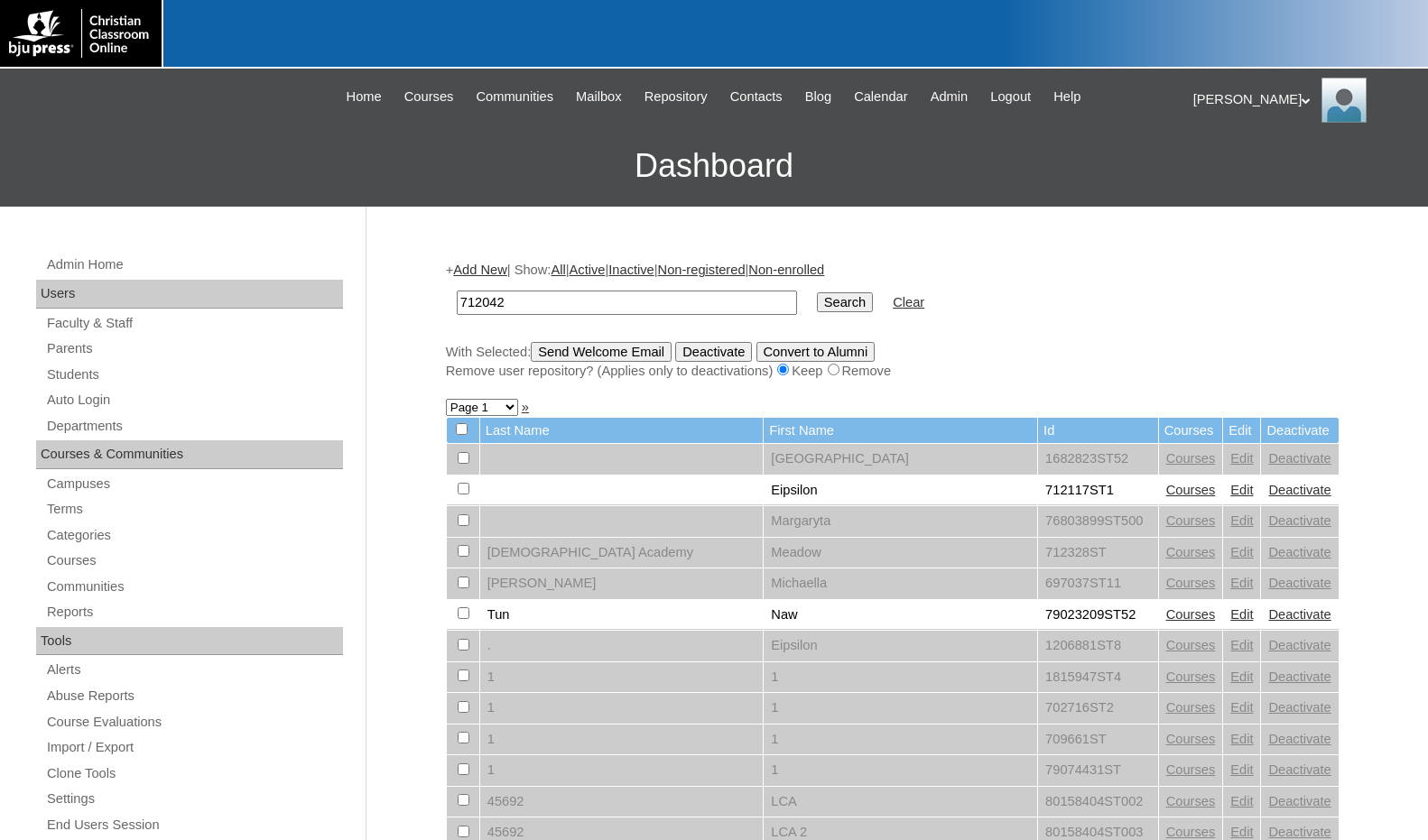
type input "712042"
click at [817, 304] on input "Search" at bounding box center [845, 302] width 56 height 20
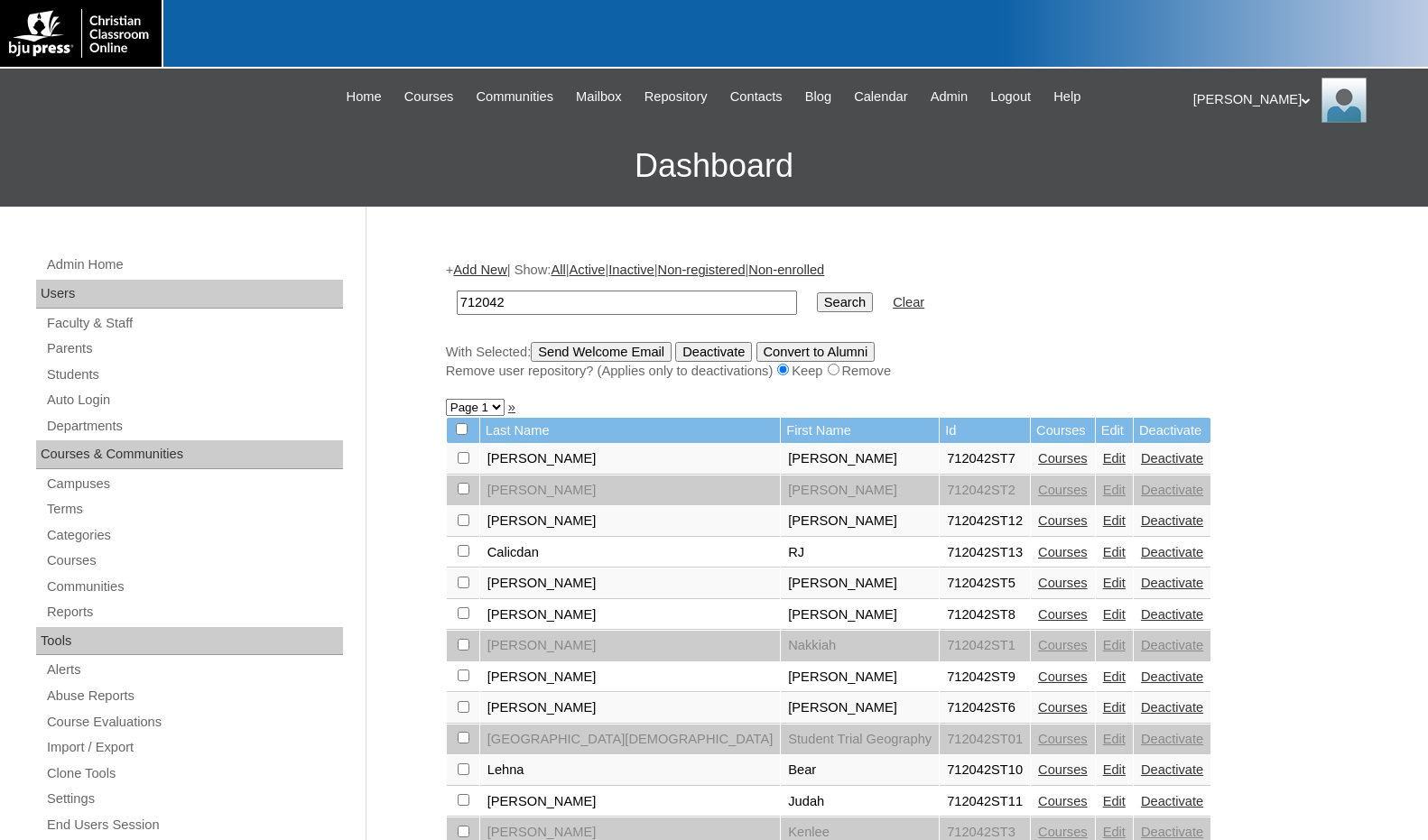
click at [484, 271] on link "Add New" at bounding box center [479, 269] width 53 height 14
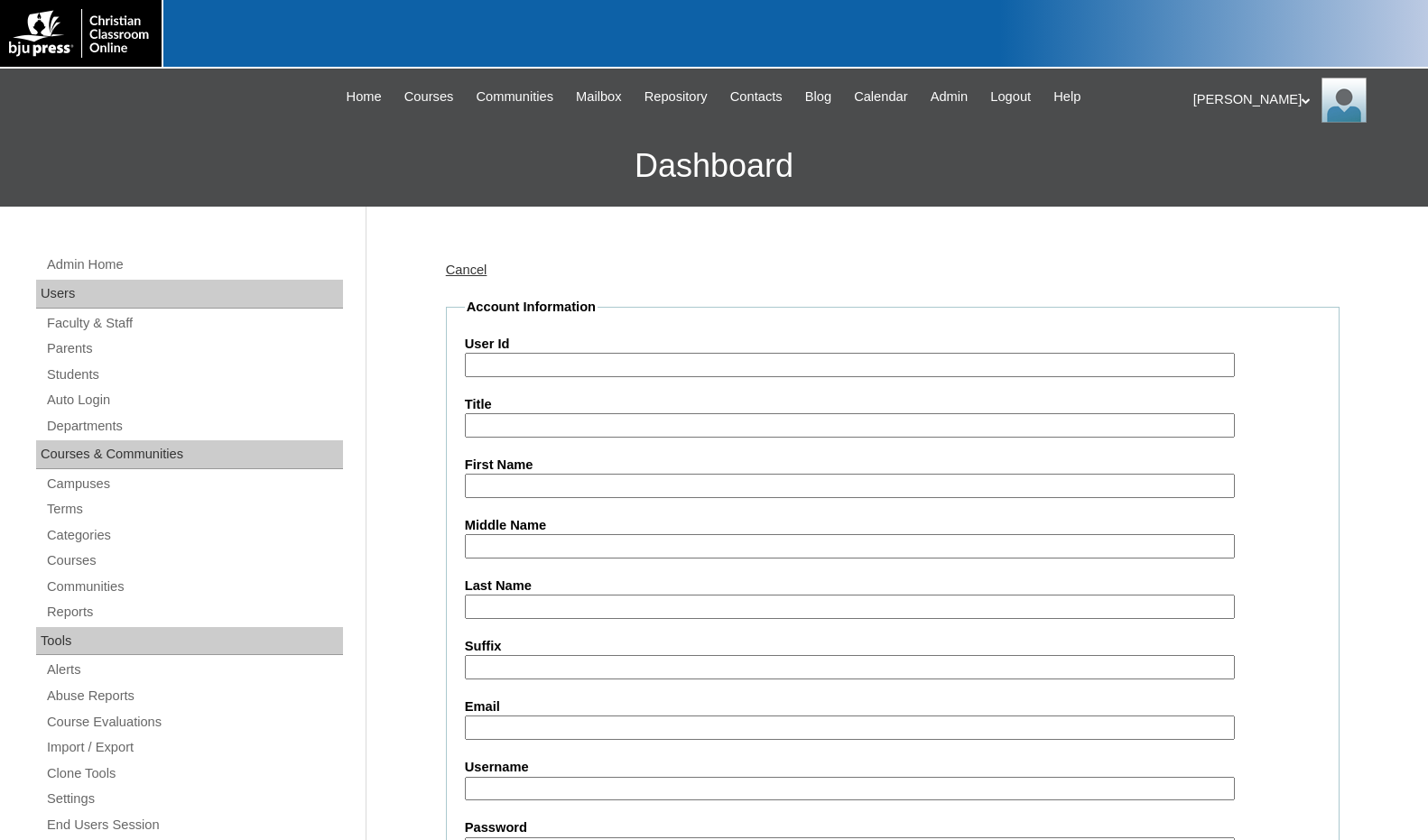
click at [507, 358] on input "User Id" at bounding box center [849, 365] width 770 height 24
paste input "712042"
type input "712042ST14"
click at [559, 486] on input "First Name" at bounding box center [849, 486] width 770 height 24
type input "Will"
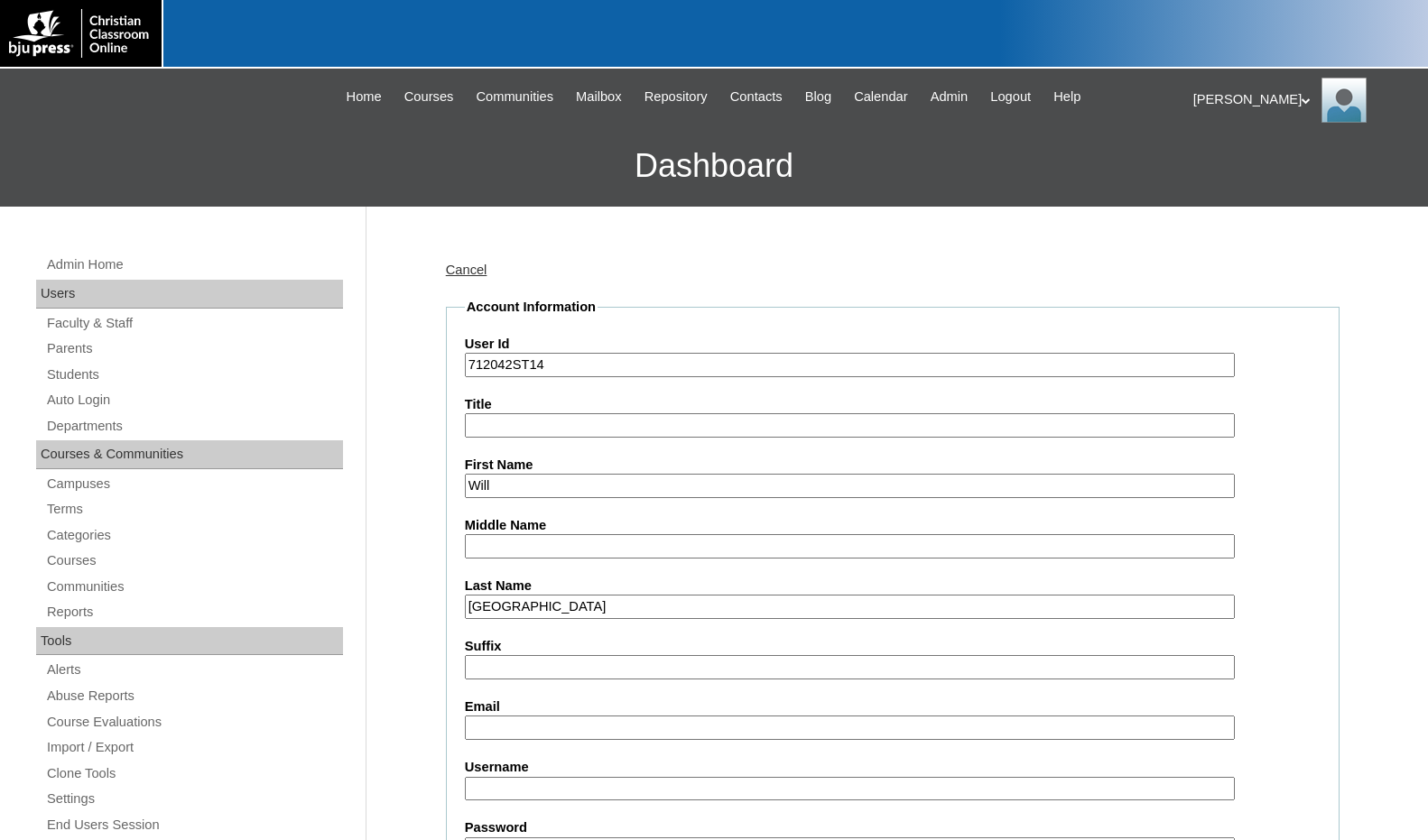
type input "[GEOGRAPHIC_DATA]"
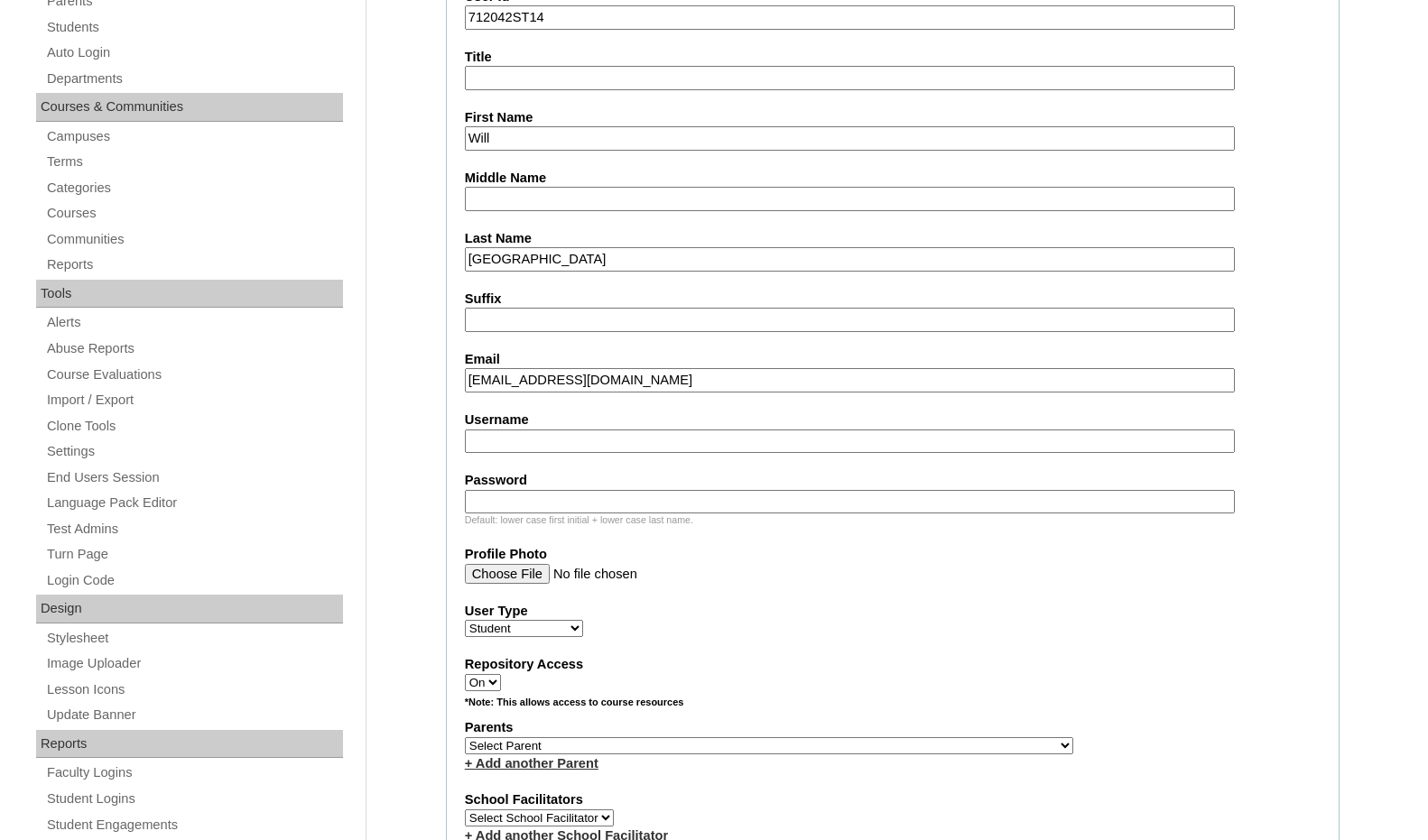
scroll to position [361, 0]
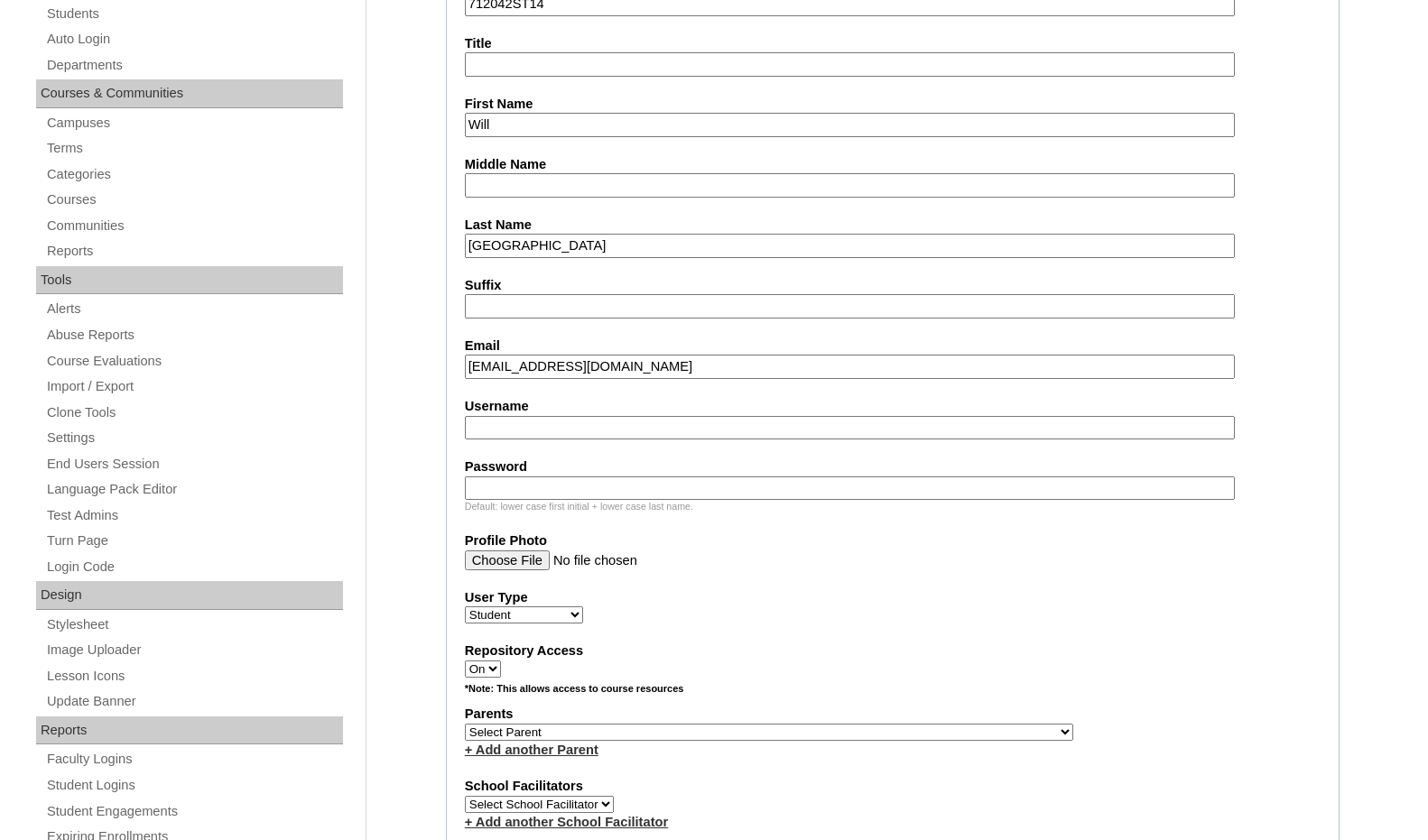
type input "will@kingsviewschool.org"
click at [859, 728] on select "Select Parent , [GEOGRAPHIC_DATA], Ma 1, 1 23-24 accountMorgan, [PERSON_NAME] 6…" at bounding box center [769, 732] width 609 height 17
select select "36303"
click at [901, 732] on div "Parents Select Parent , [GEOGRAPHIC_DATA], Ma 1, 1 23-24 accountMorgan, [PERSON…" at bounding box center [893, 732] width 856 height 54
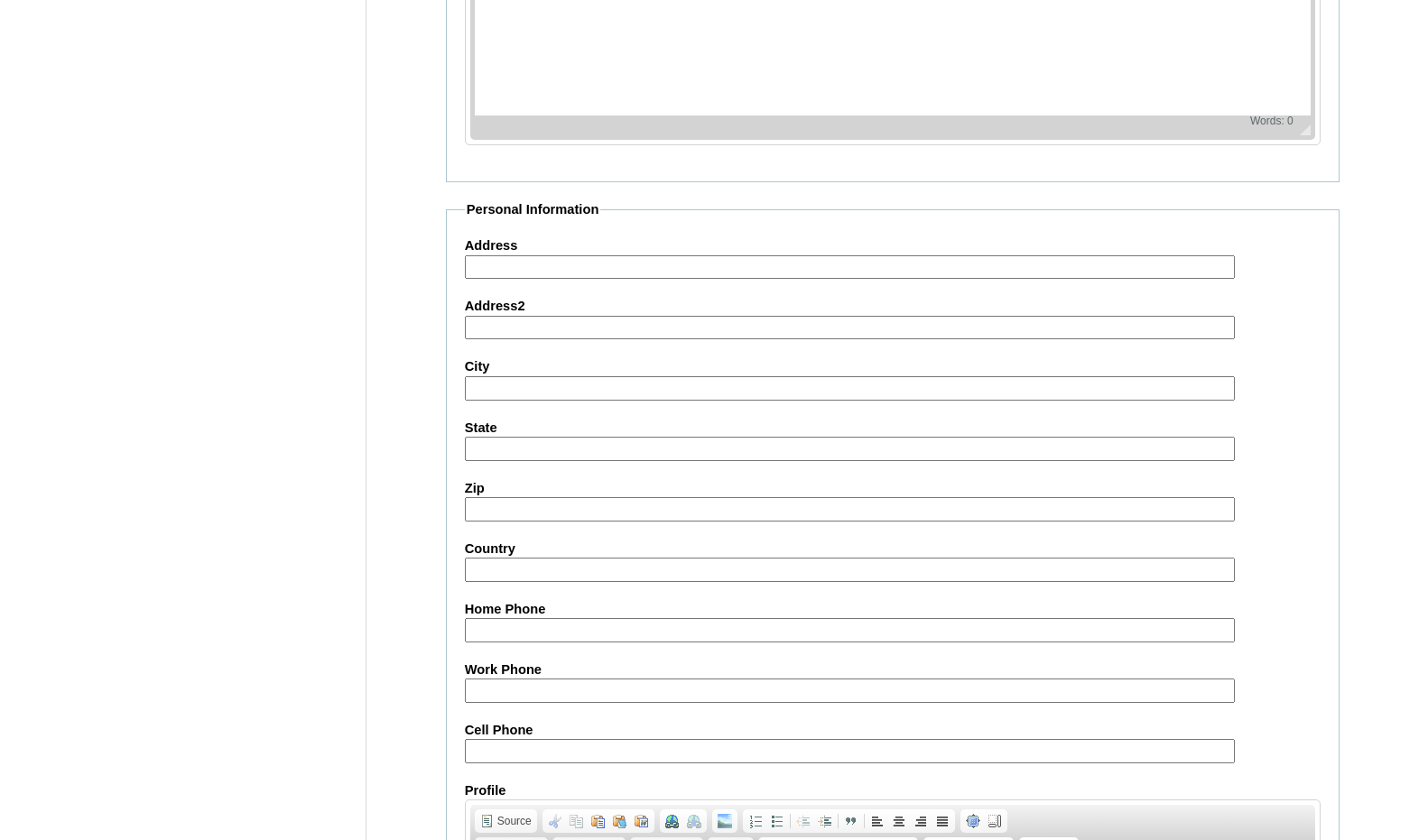
scroll to position [1906, 0]
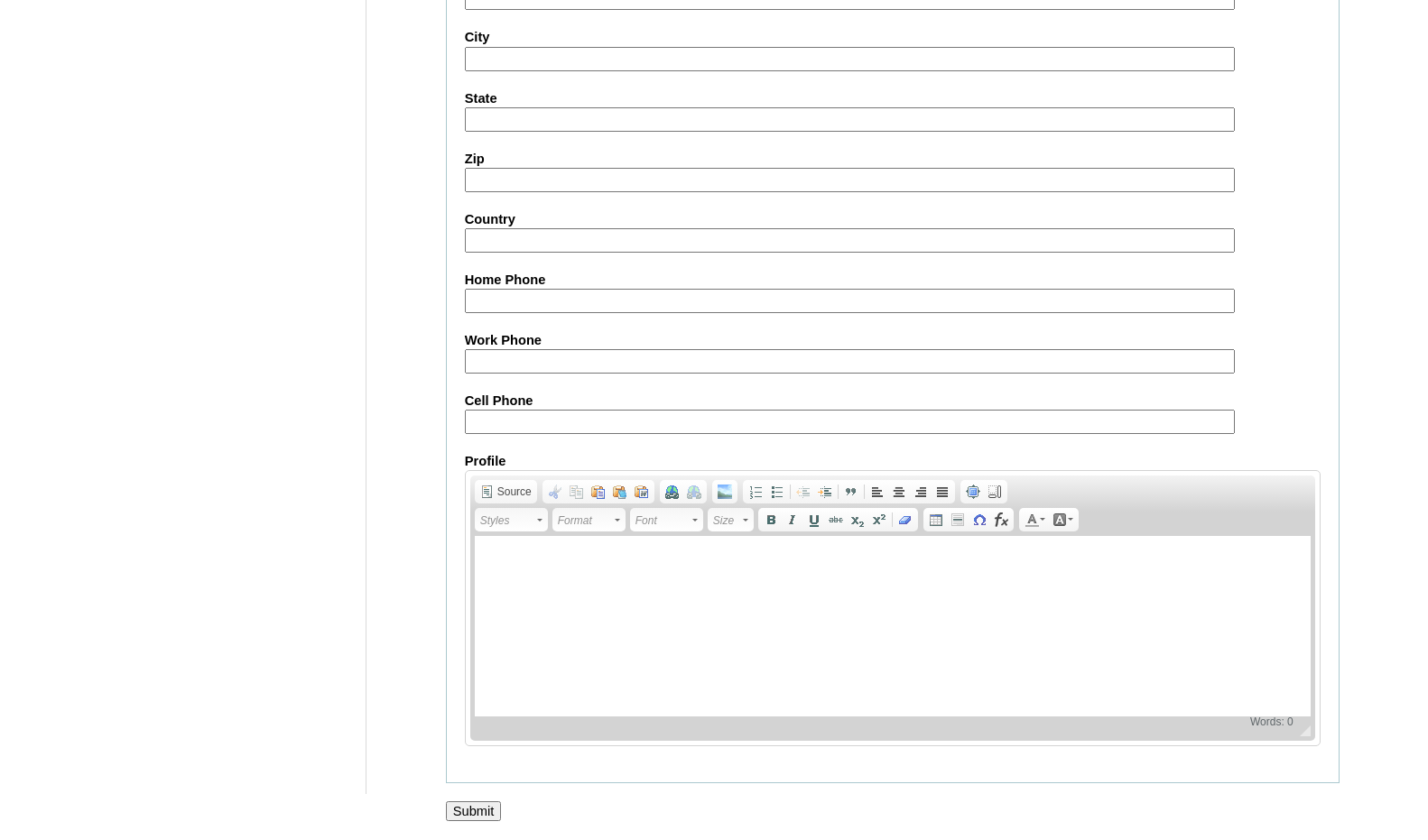
click at [483, 806] on input "Submit" at bounding box center [474, 811] width 56 height 20
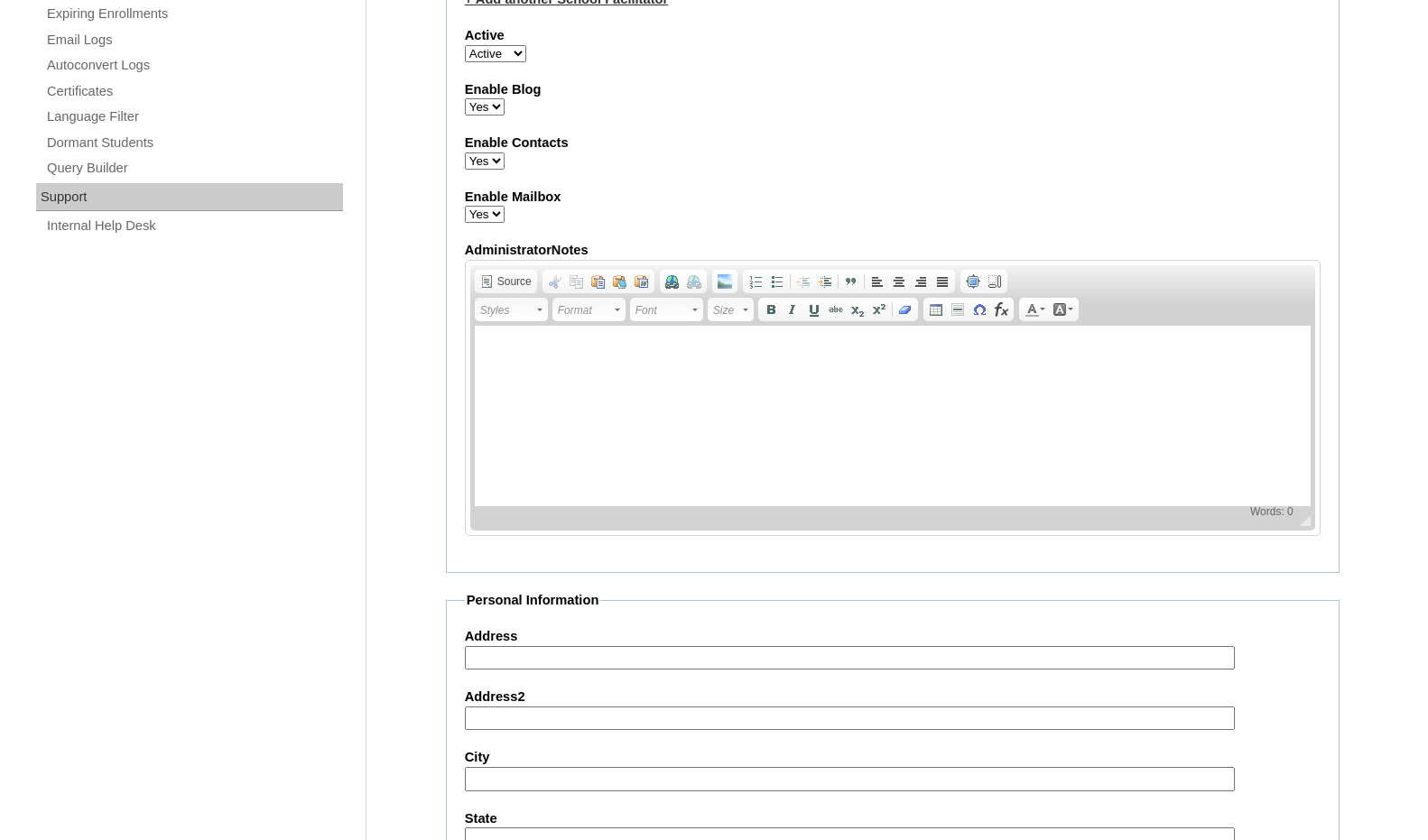
click at [1371, 478] on div "Admin Home Users Faculty & Staff Parents Students Auto Login Departments Course…" at bounding box center [714, 281] width 1428 height 2519
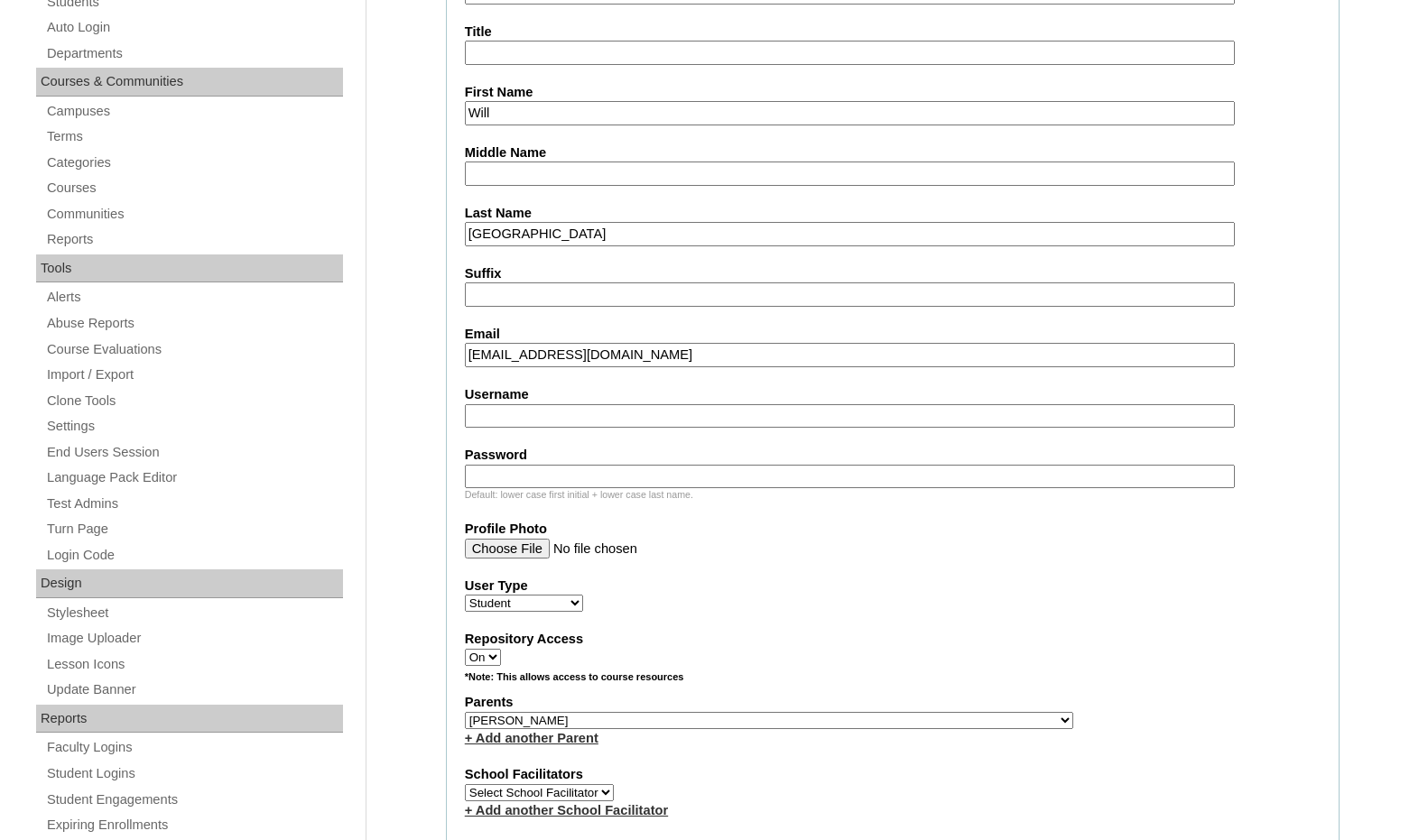
scroll to position [372, 0]
click at [1283, 508] on fieldset "Account Information User Id 712042ST14 Title First Name Will Middle Name Last N…" at bounding box center [893, 655] width 894 height 1460
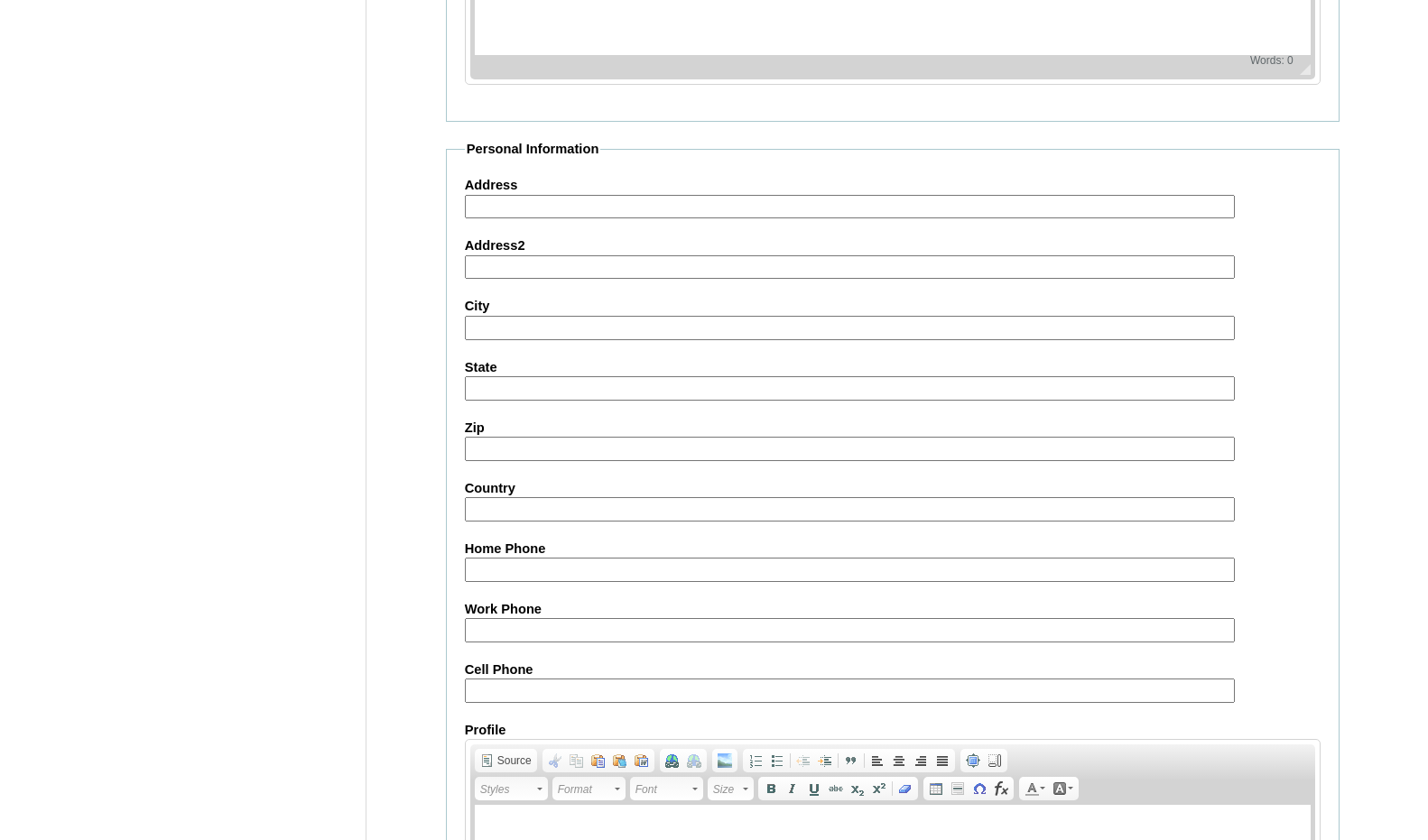
scroll to position [1906, 0]
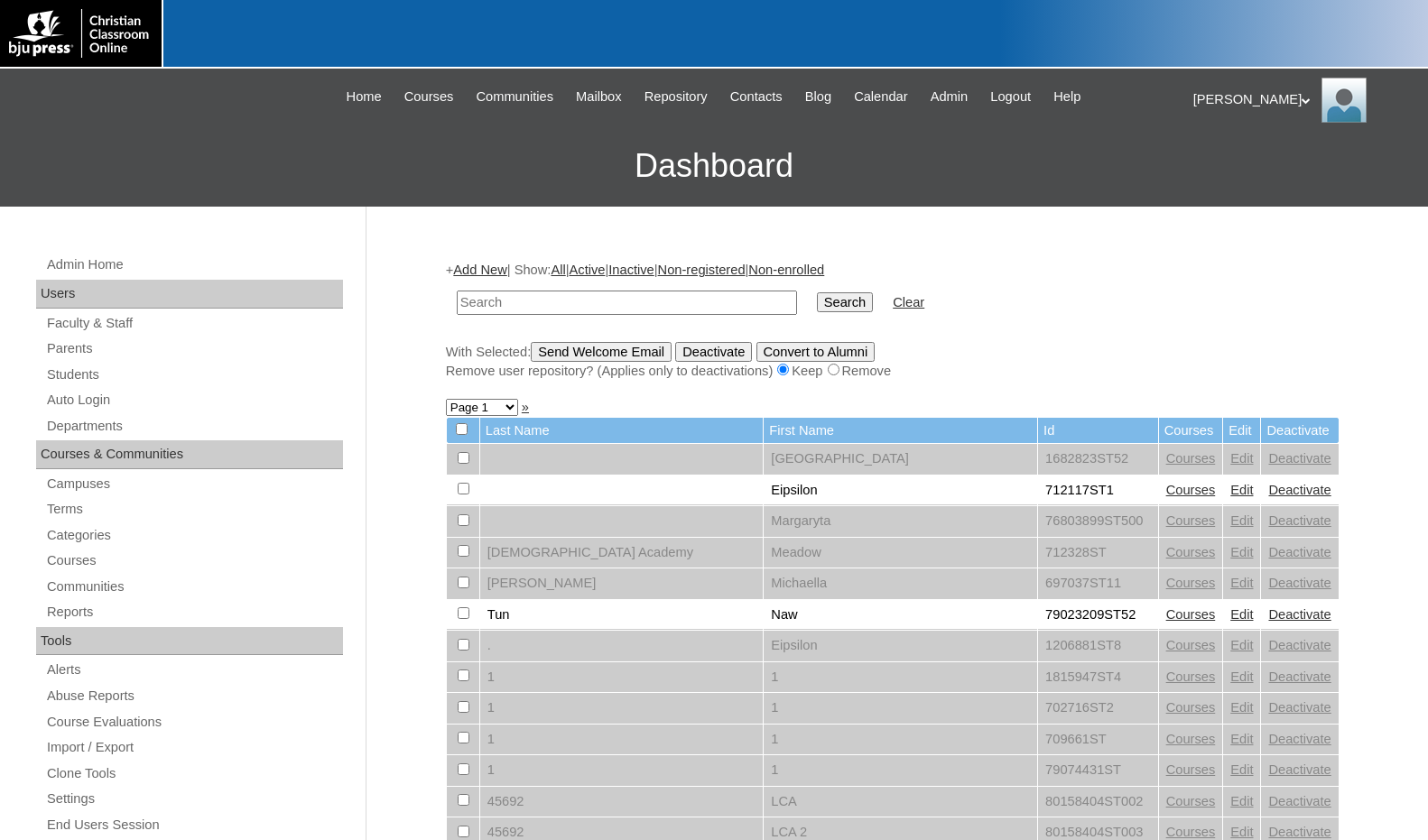
click at [1300, 336] on div "+ Add New | Show: All | Active | Inactive | Non-registered | Non-enrolled Searc…" at bounding box center [893, 320] width 894 height 119
click at [709, 308] on input "text" at bounding box center [626, 303] width 340 height 24
paste input "712042"
type input "712042"
click at [817, 302] on input "Search" at bounding box center [845, 302] width 56 height 20
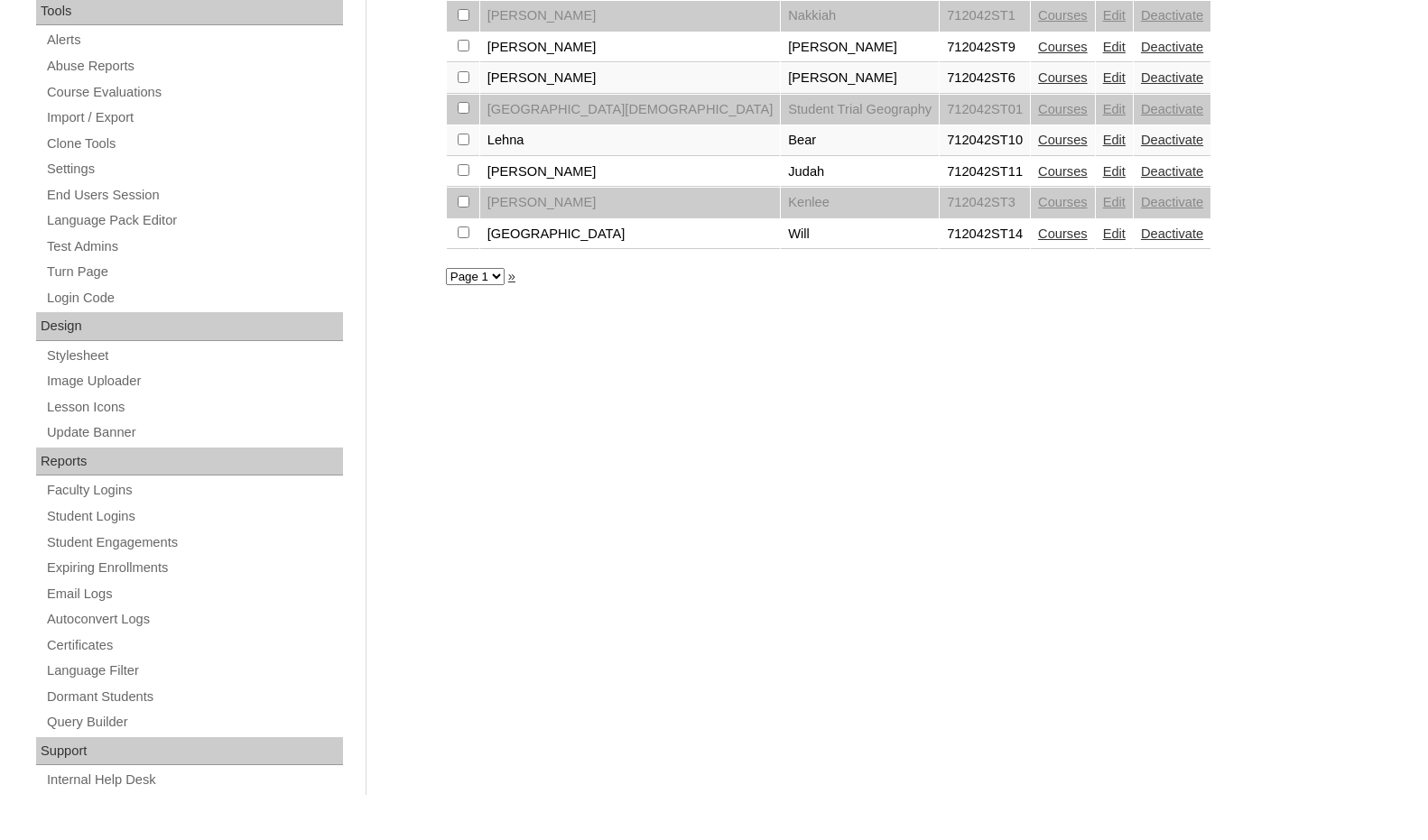
scroll to position [359, 0]
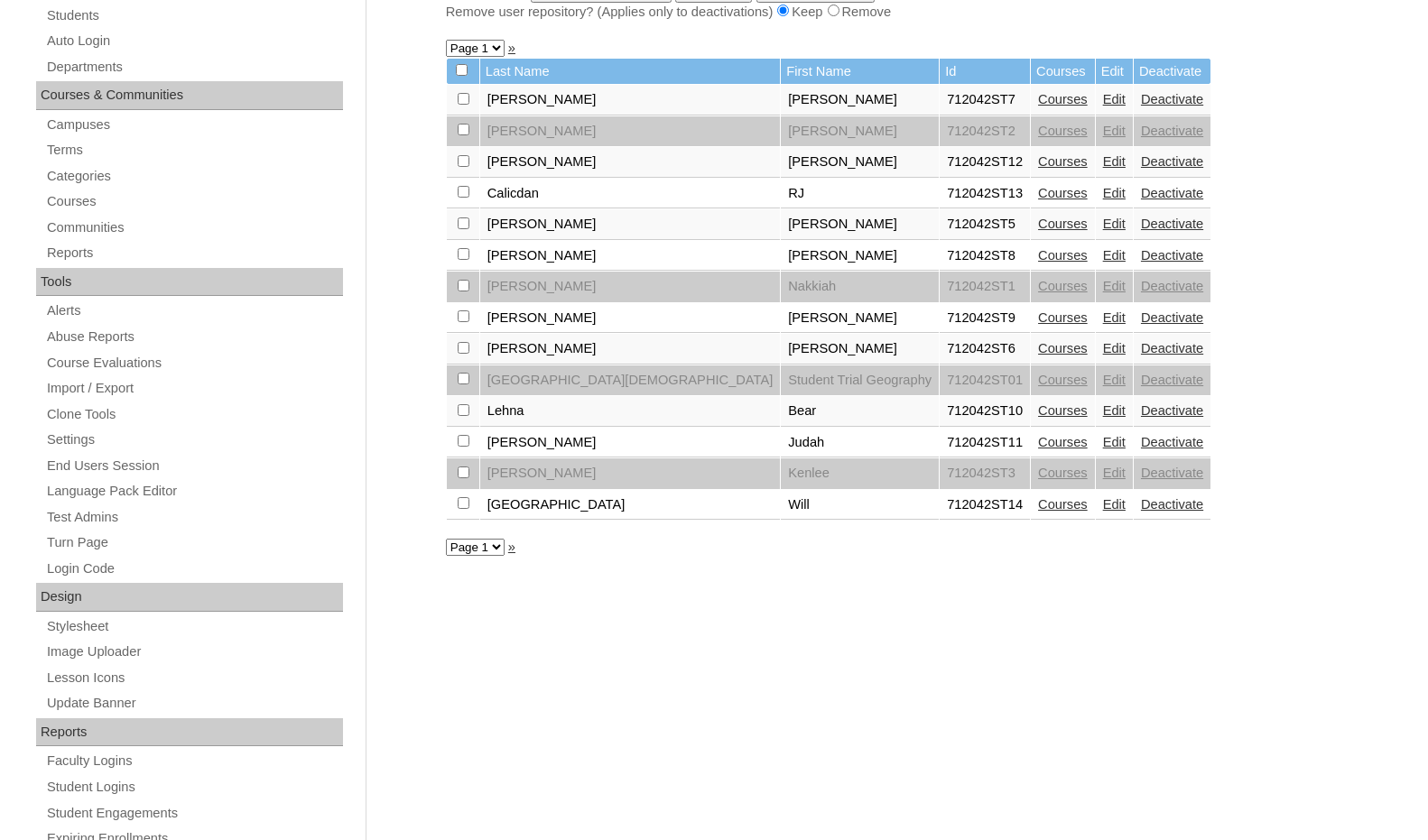
click at [1038, 510] on link "Courses" at bounding box center [1062, 503] width 50 height 14
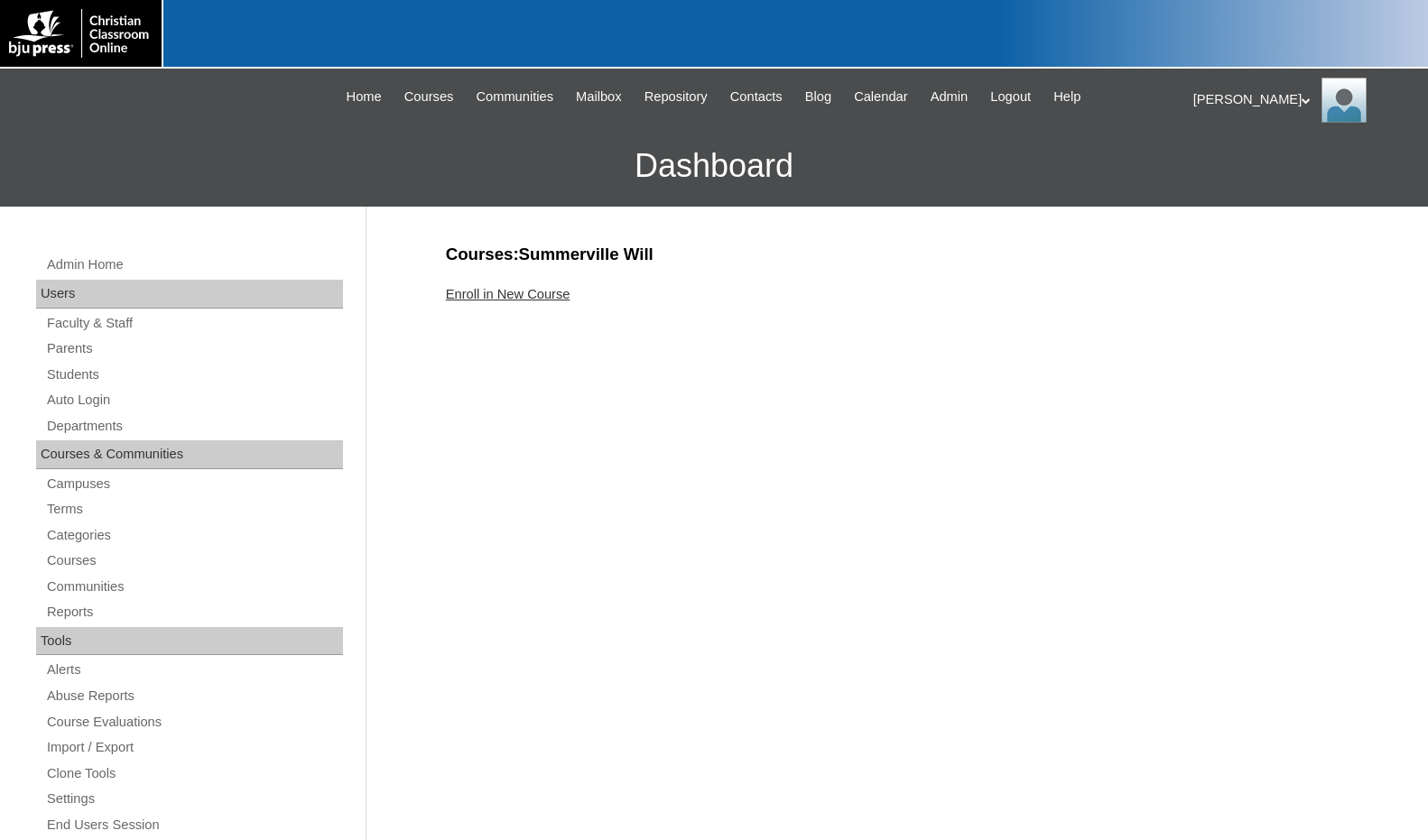
click at [539, 301] on link "Enroll in New Course" at bounding box center [508, 293] width 125 height 14
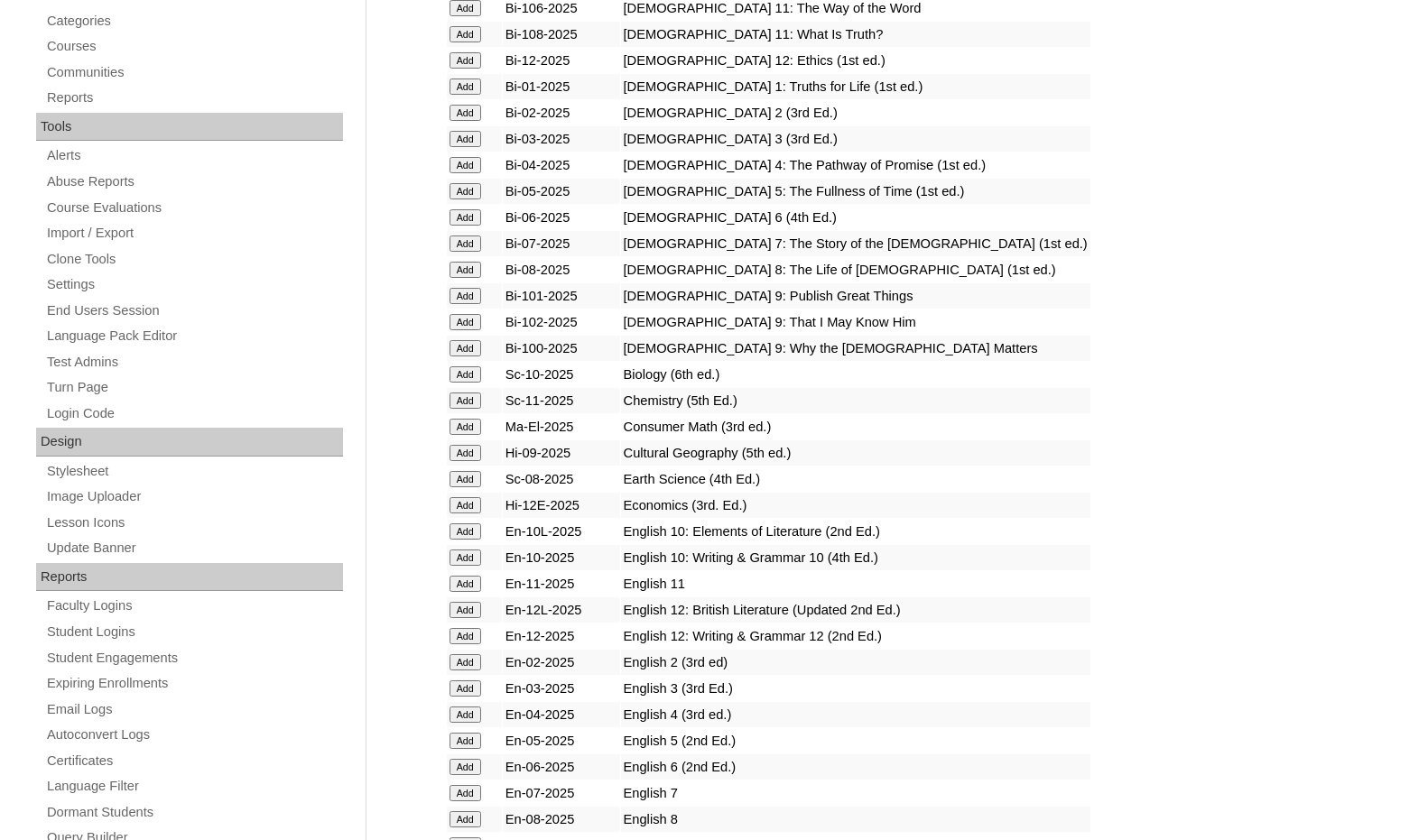
scroll to position [542, 0]
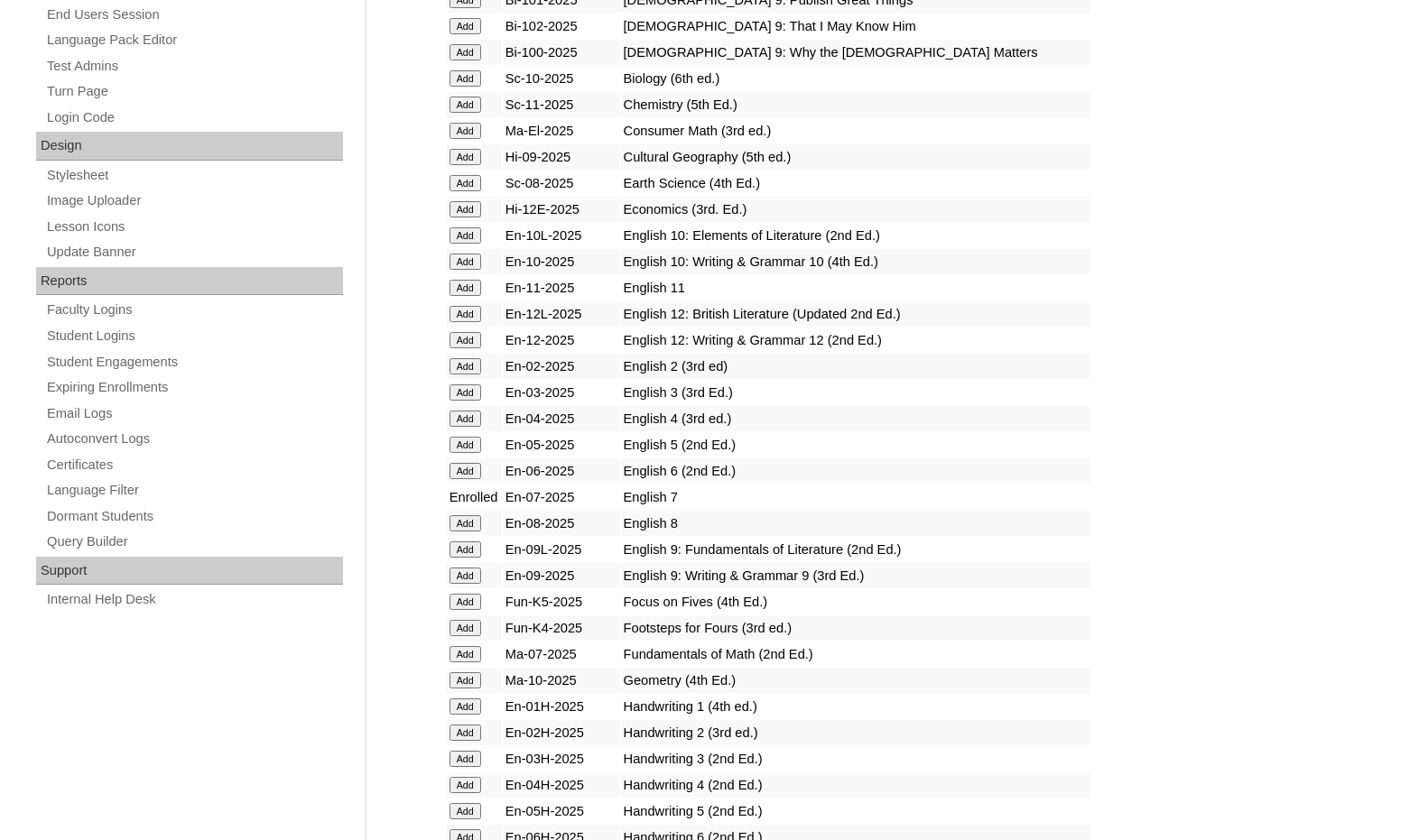
scroll to position [812, 0]
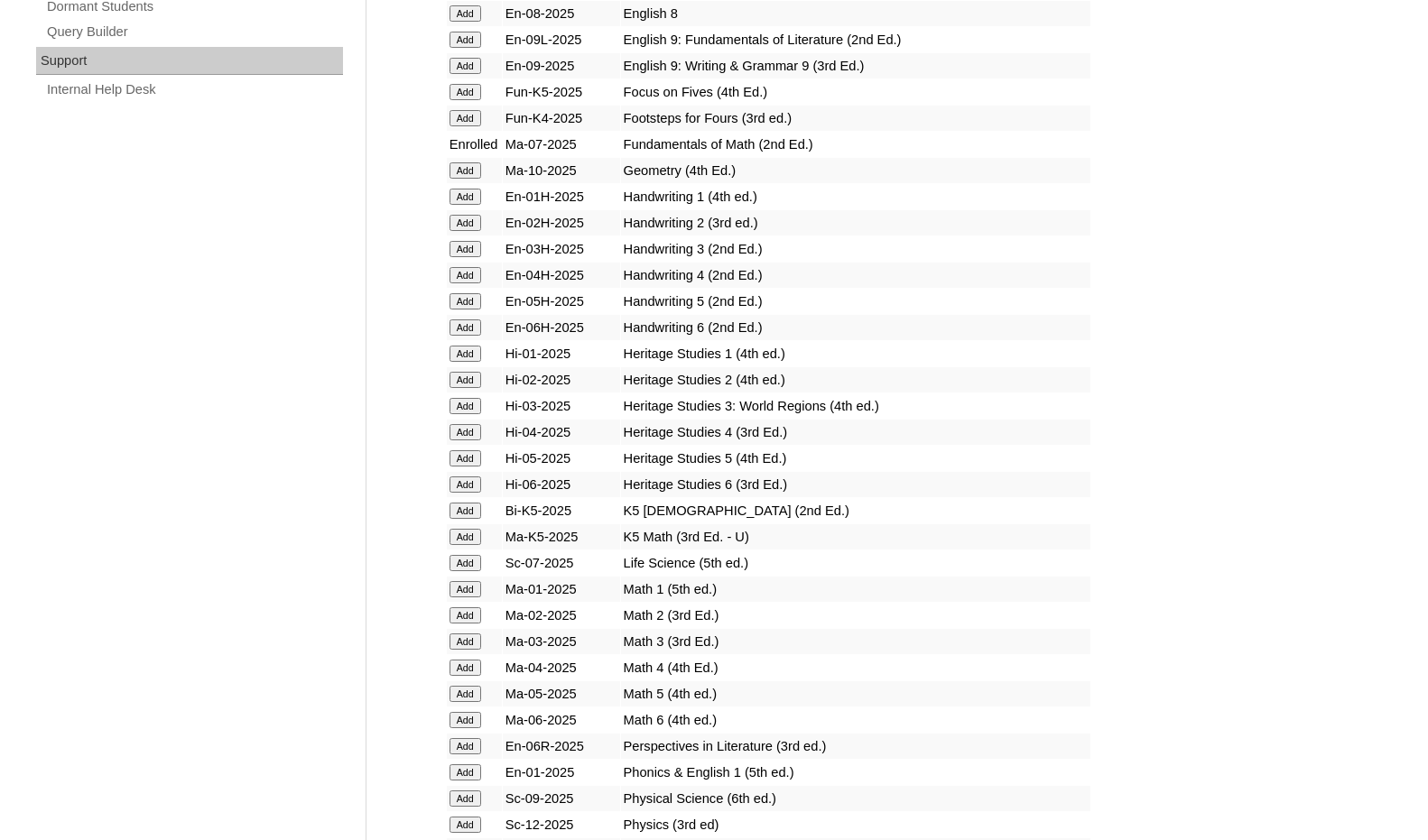
scroll to position [1354, 0]
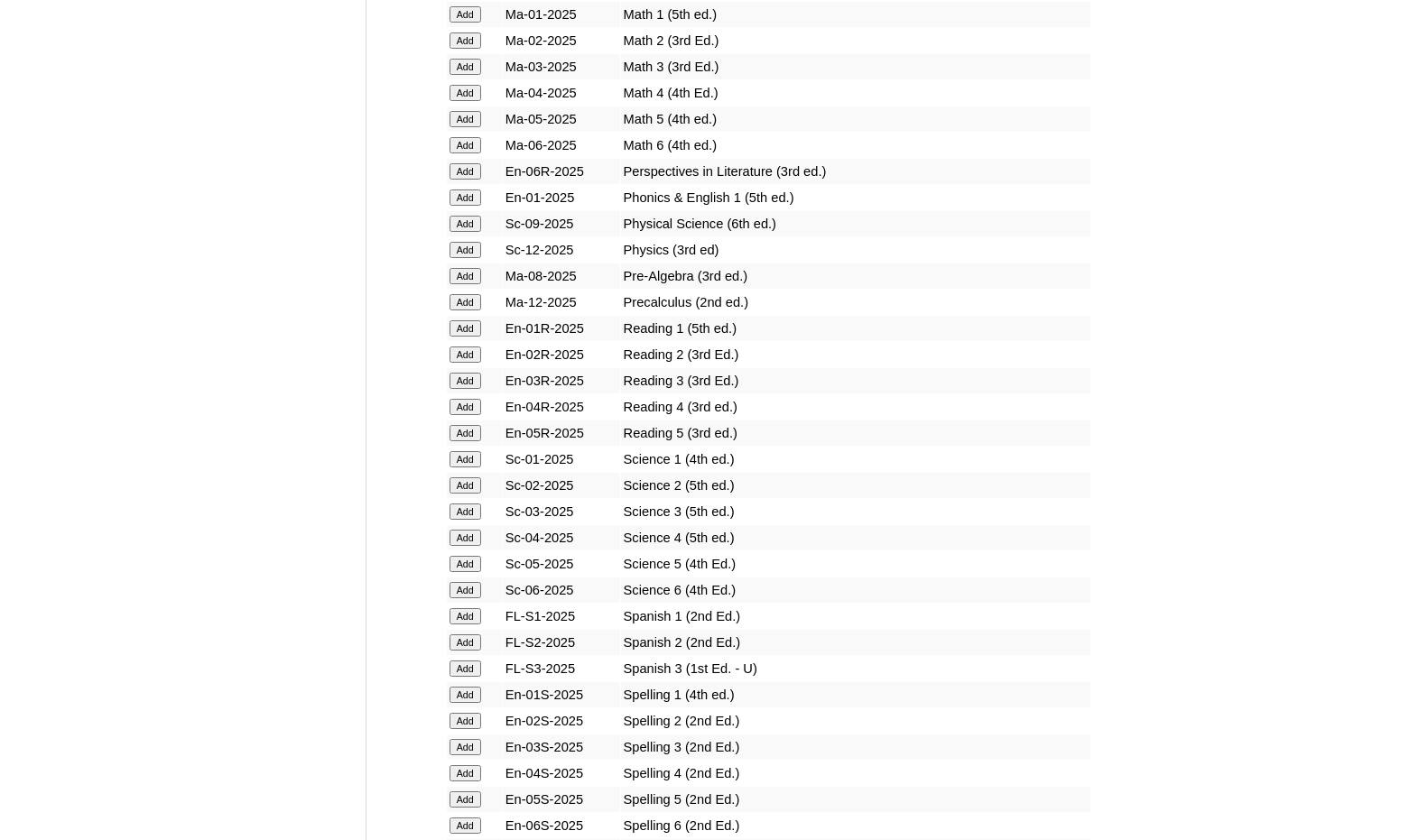
scroll to position [2347, 0]
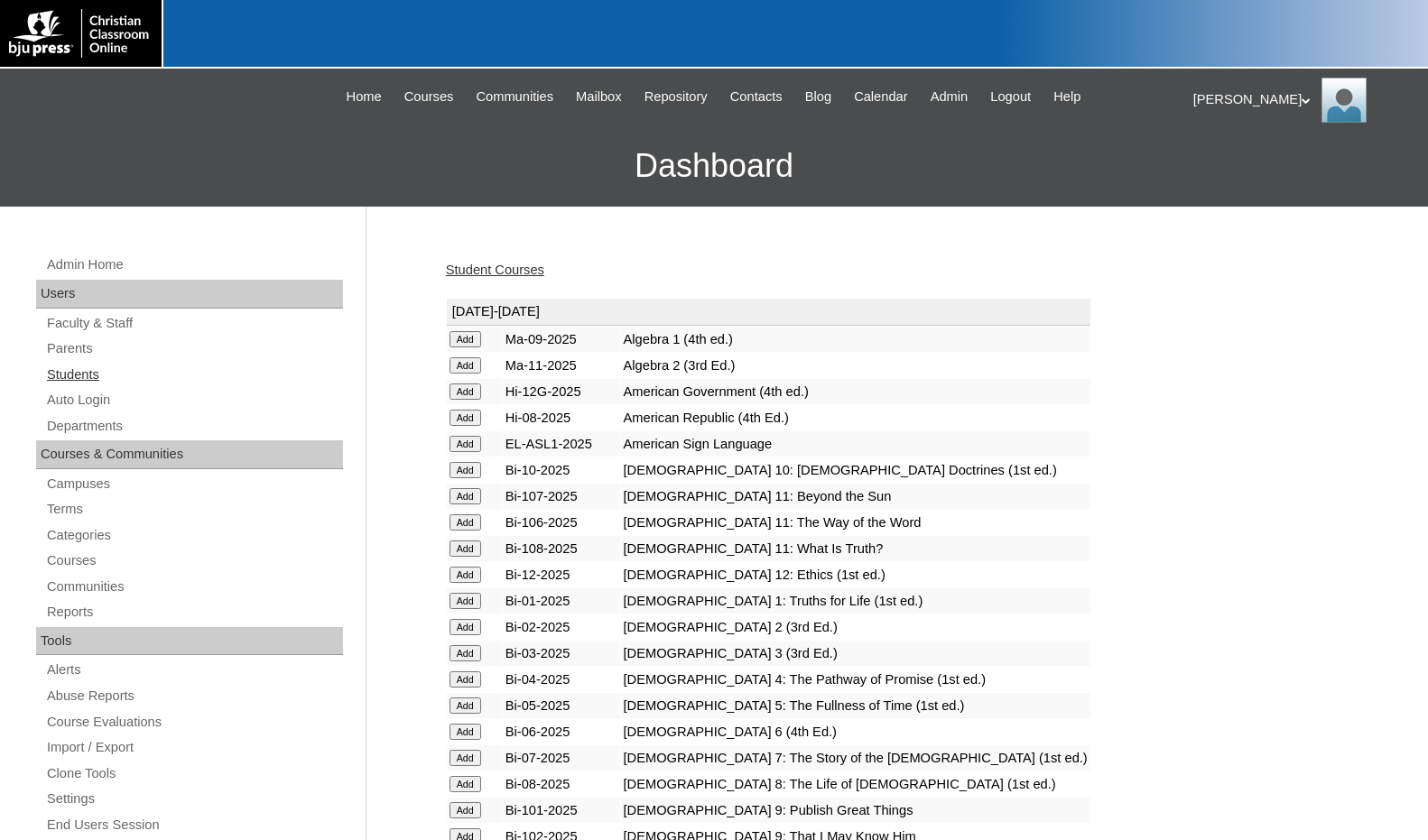
click at [84, 364] on link "Students" at bounding box center [194, 375] width 298 height 22
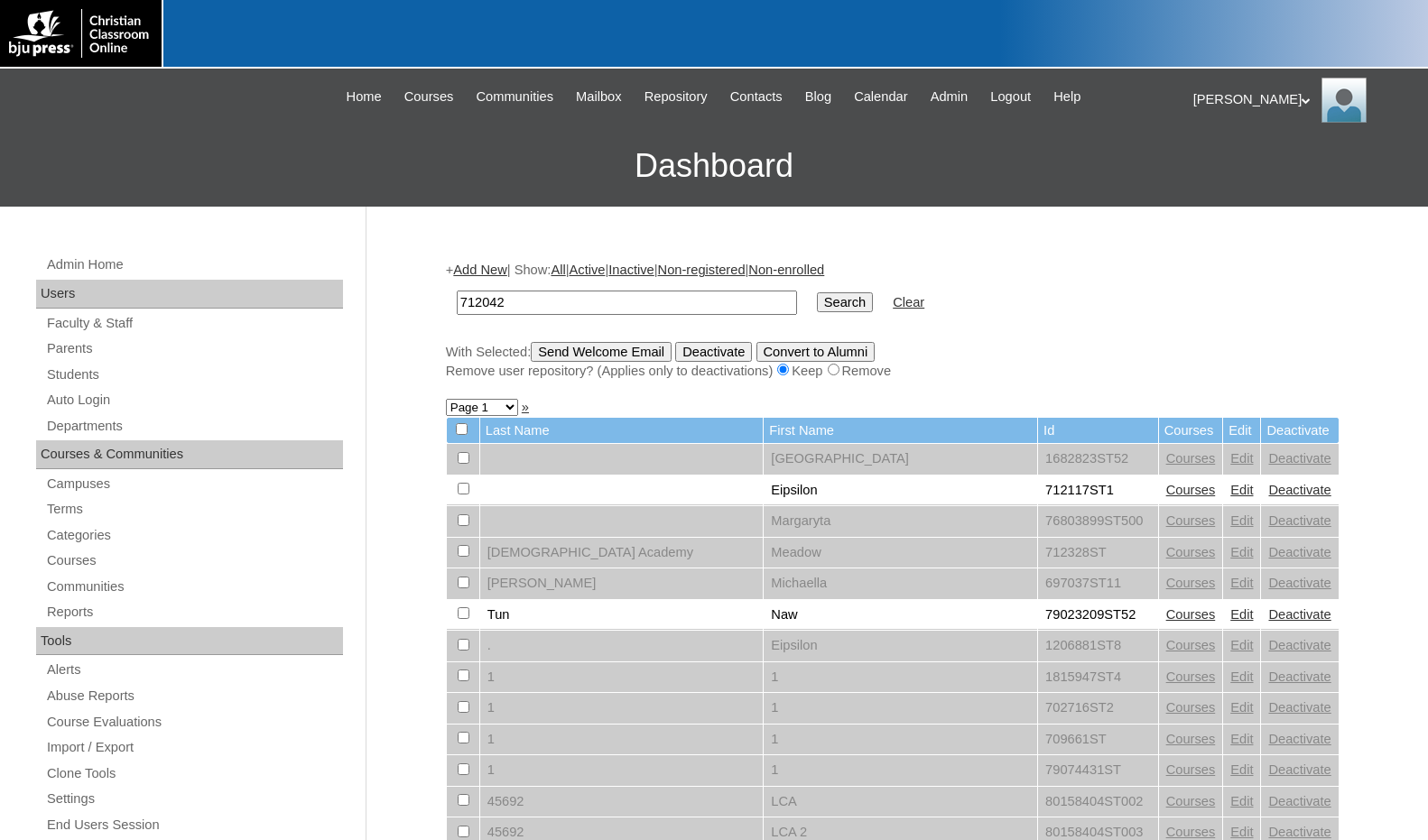
type input "712042"
click at [817, 300] on input "Search" at bounding box center [845, 302] width 56 height 20
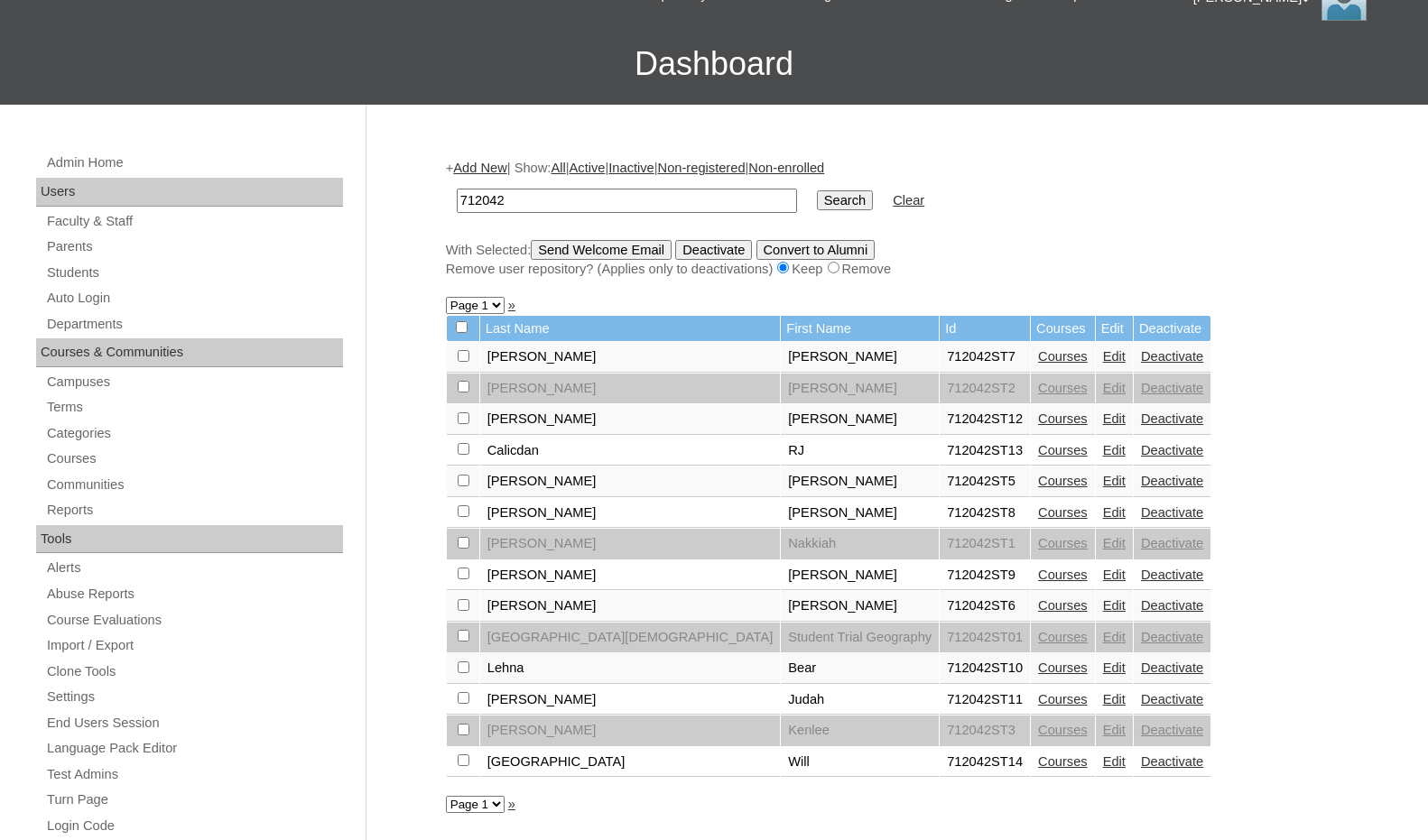
scroll to position [90, 0]
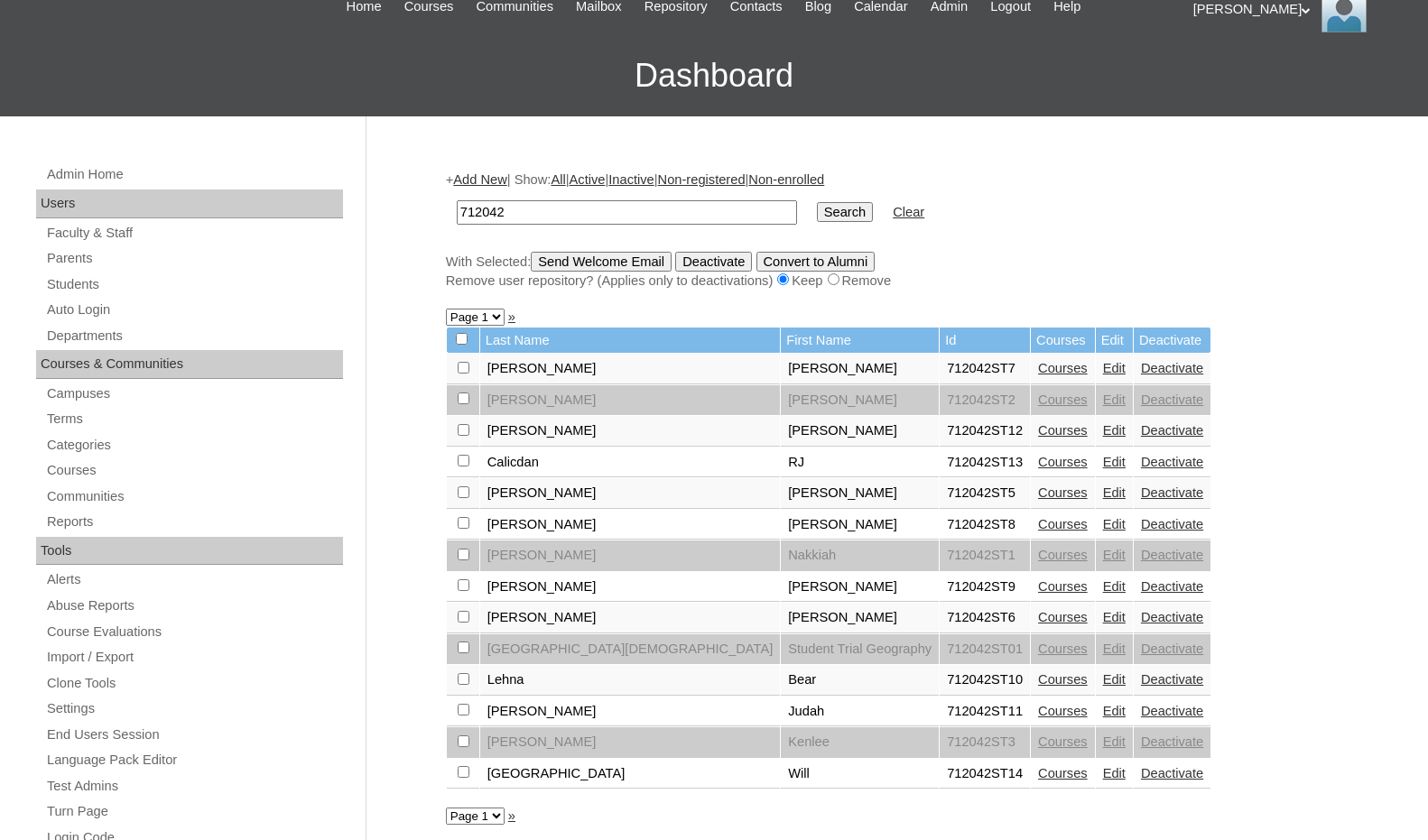
click at [496, 175] on link "Add New" at bounding box center [479, 179] width 53 height 14
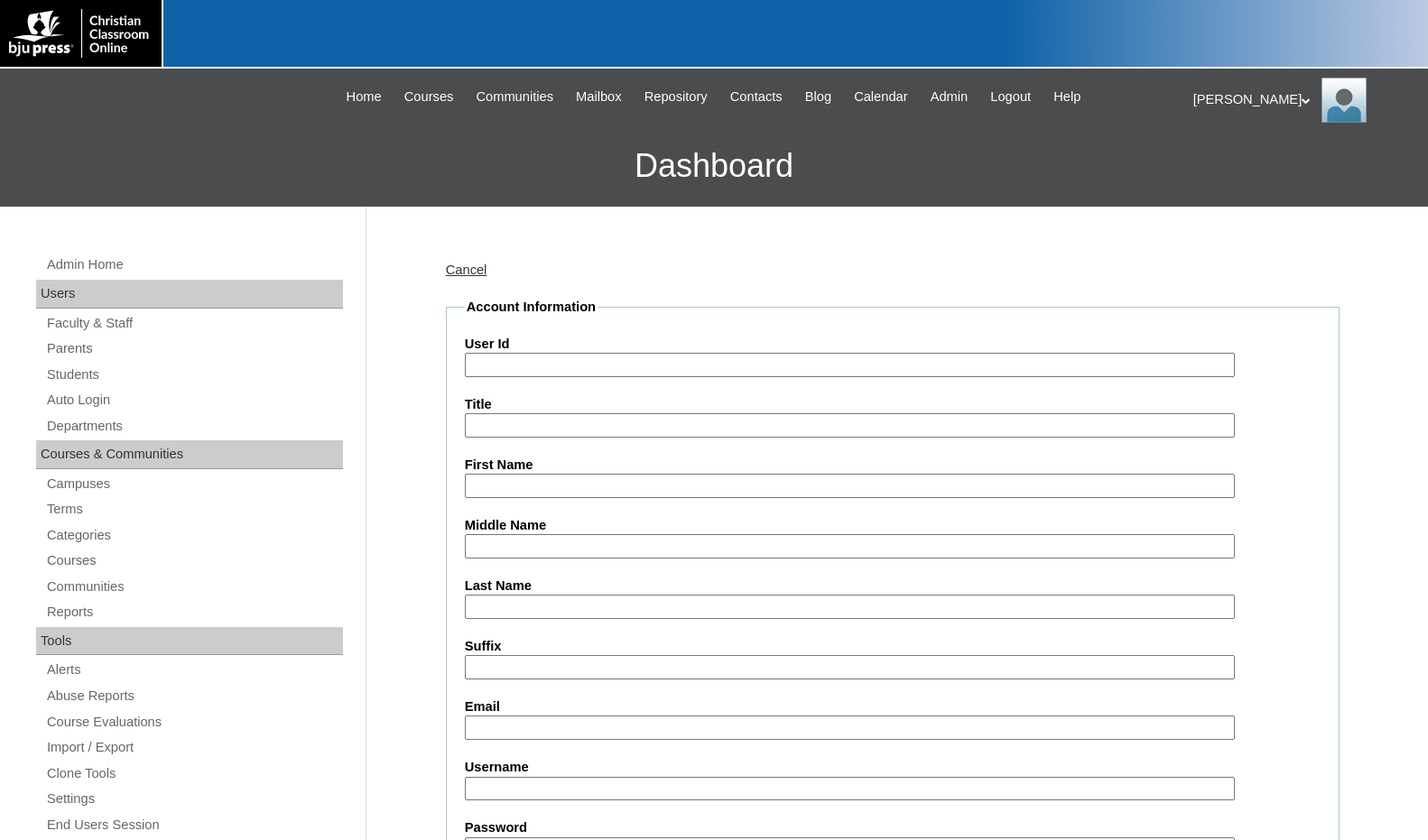
click at [576, 352] on input "User Id" at bounding box center [849, 365] width 770 height 24
paste input "712042"
type input "712042ST15"
type input "Bentlee"
type input "[PERSON_NAME]"
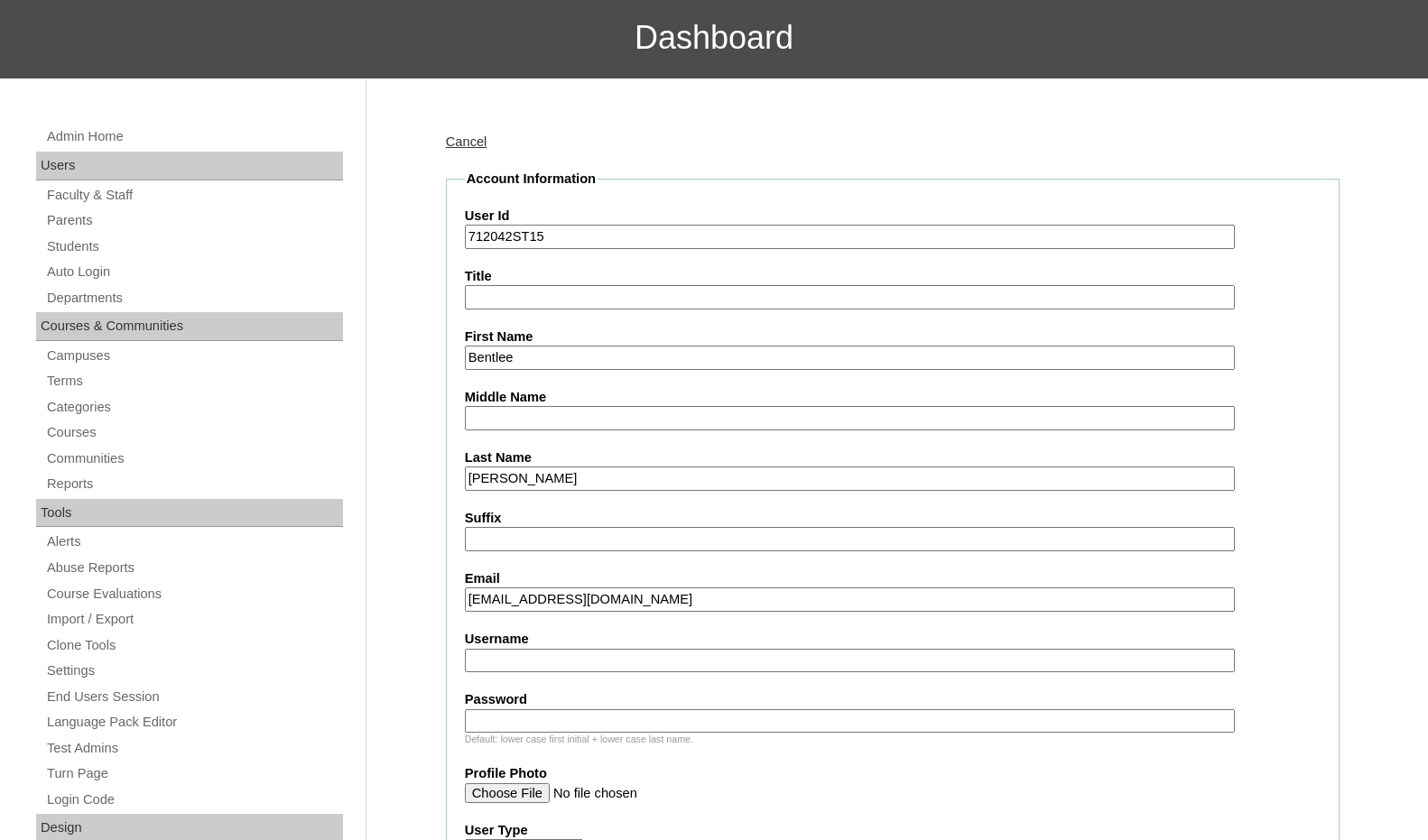
scroll to position [361, 0]
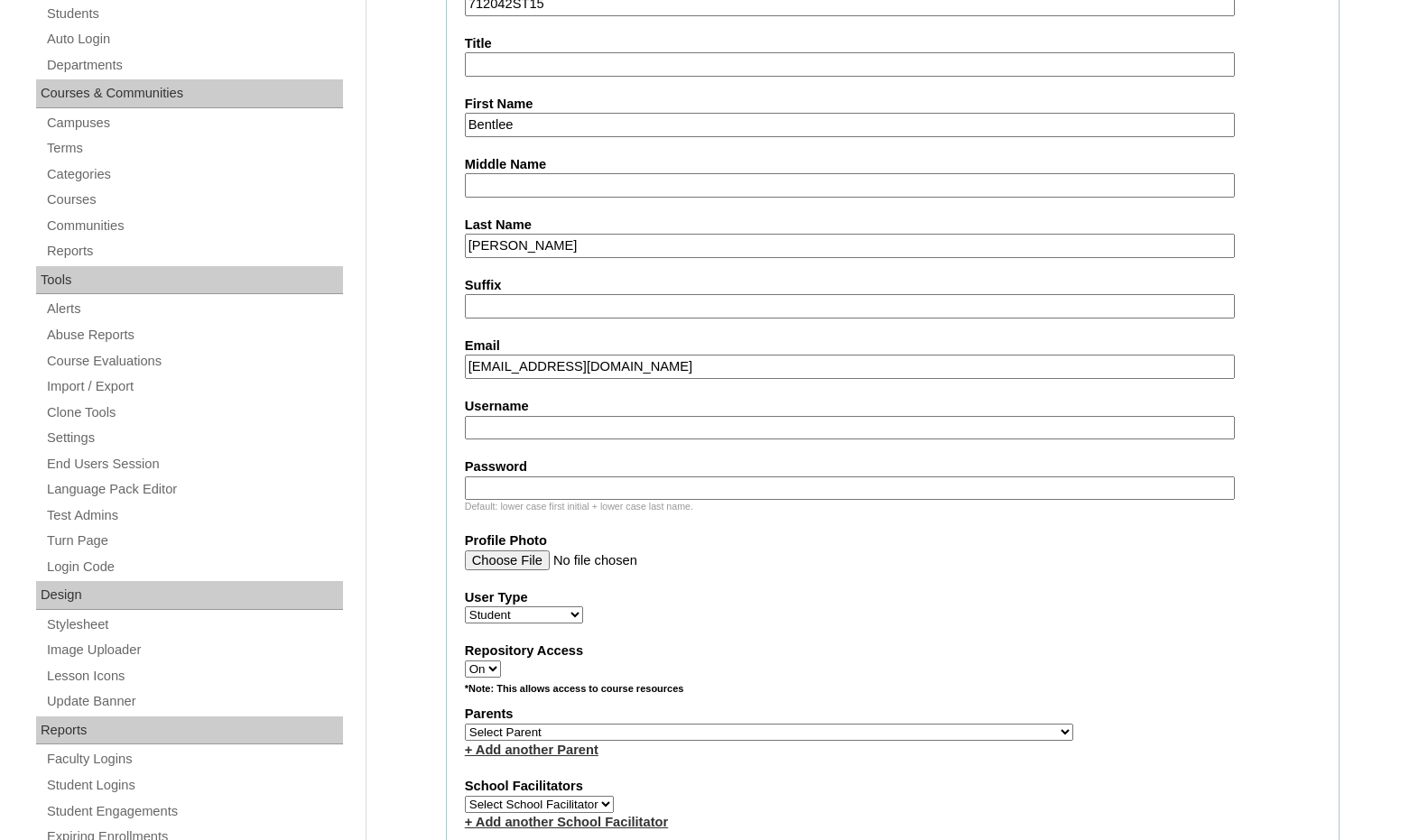
type input "[EMAIL_ADDRESS][DOMAIN_NAME]"
click at [837, 728] on select "Select Parent , [GEOGRAPHIC_DATA], Ma 1, 1 23-24 accountMorgan, [PERSON_NAME] 6…" at bounding box center [769, 732] width 609 height 17
select select "36303"
click at [909, 728] on div "Parents Select Parent , [GEOGRAPHIC_DATA], Ma 1, 1 23-24 accountMorgan, [PERSON…" at bounding box center [893, 732] width 856 height 54
click at [569, 747] on link "+ Add another Parent" at bounding box center [532, 749] width 133 height 14
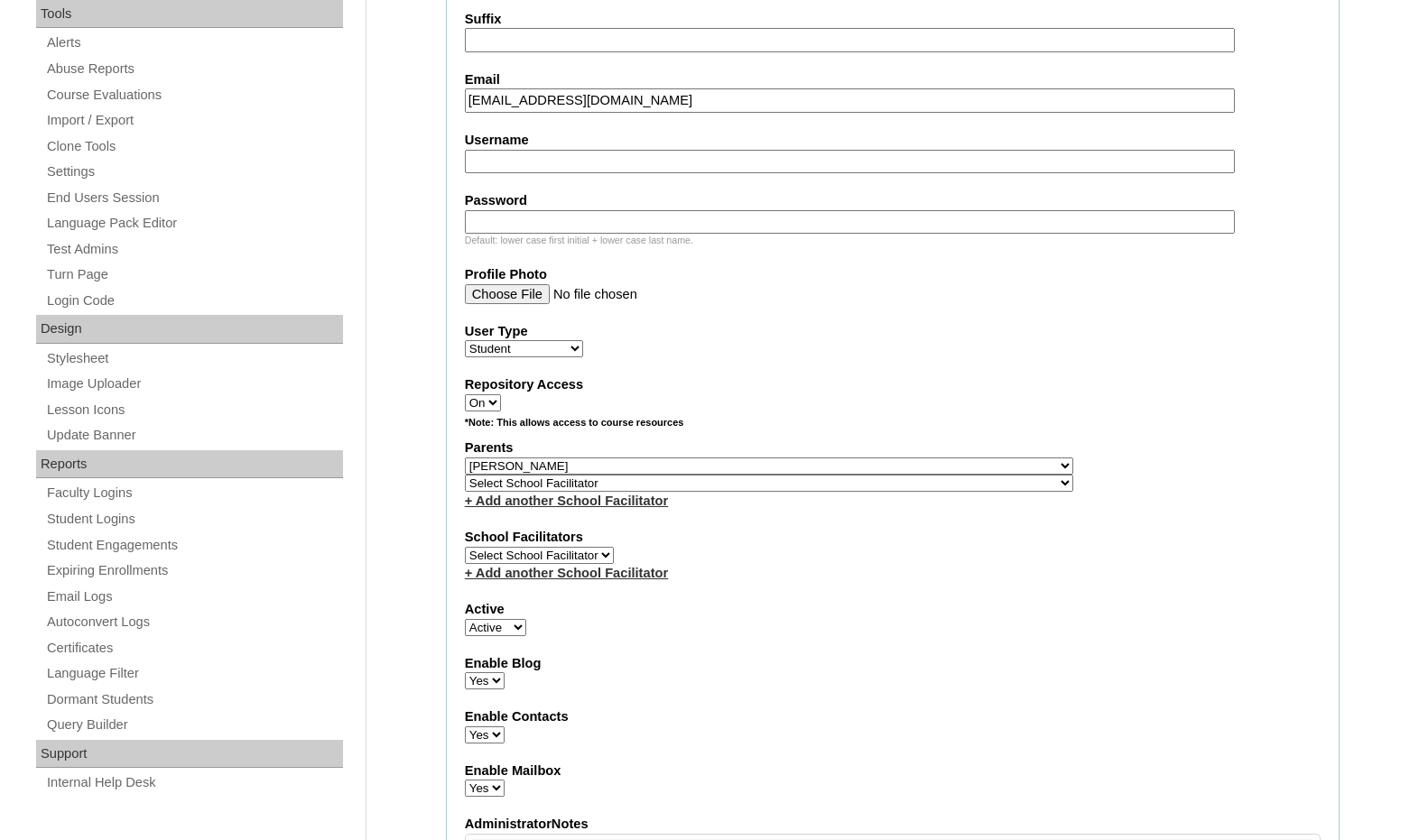
scroll to position [632, 0]
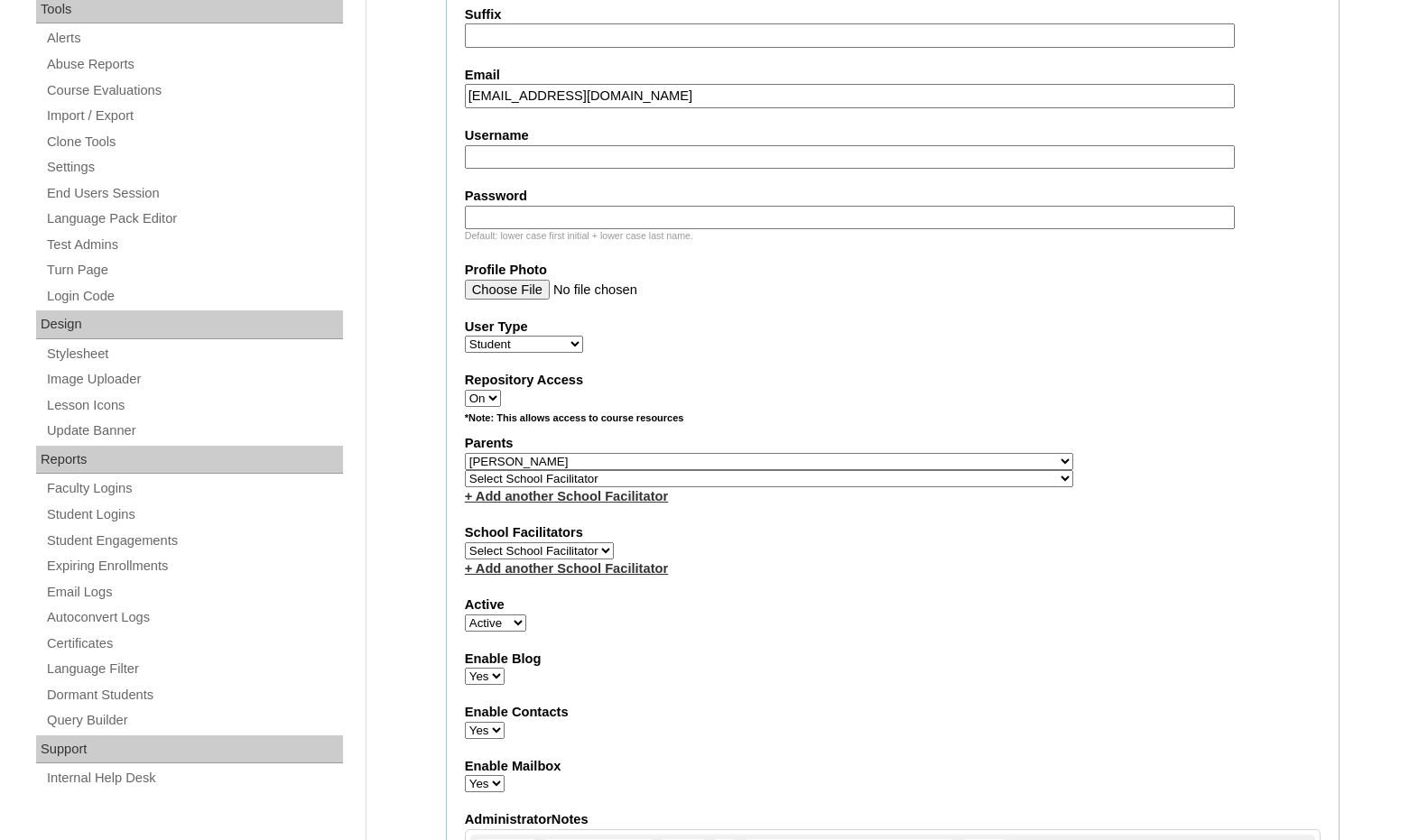
click at [620, 502] on link "+ Add another School Facilitator" at bounding box center [566, 496] width 203 height 14
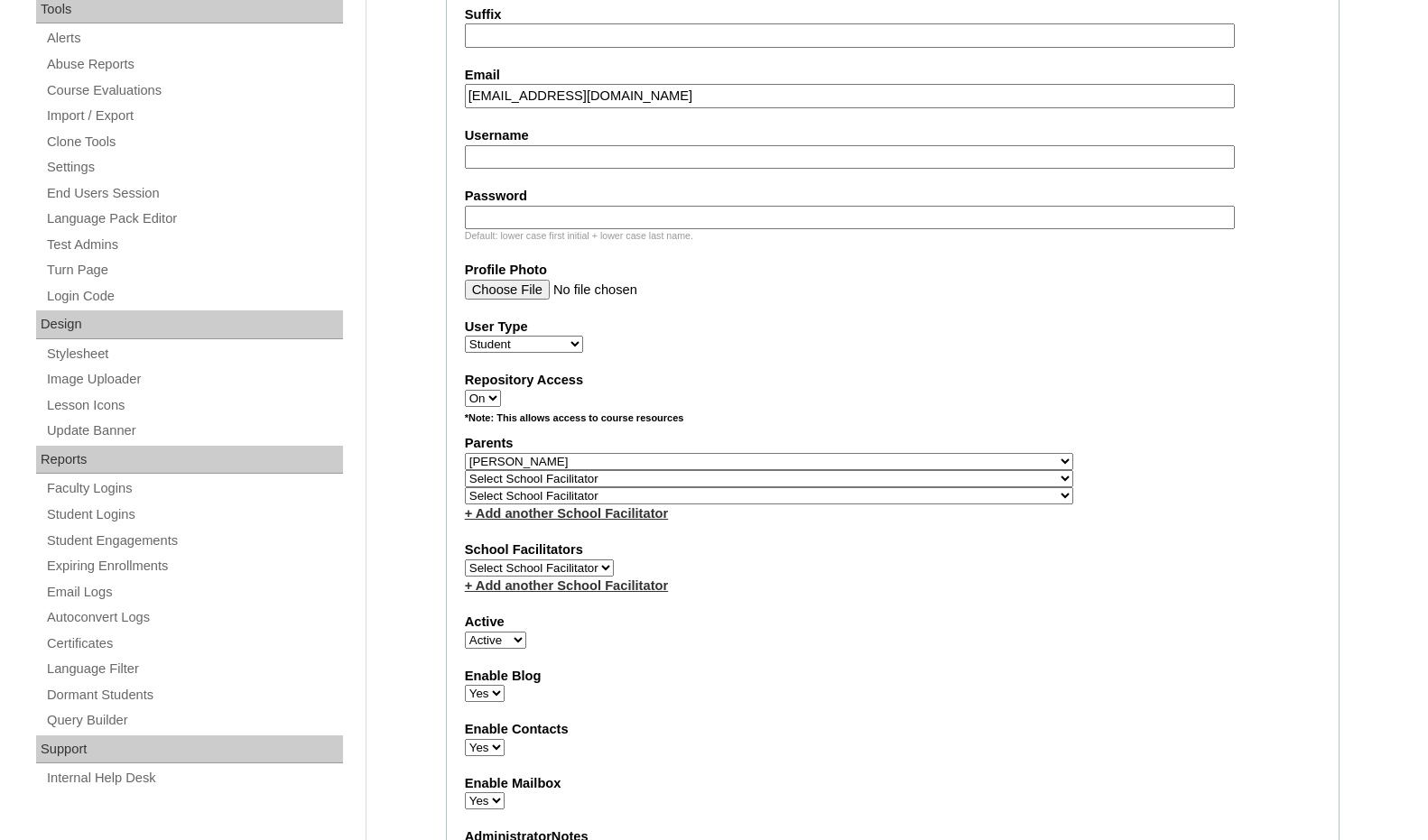
click at [857, 476] on select "Select School Facilitator , Fautanu, Ma 1, 1 23-24 accountMorgan, [PERSON_NAME]…" at bounding box center [769, 479] width 609 height 17
select select "35857"
click at [908, 476] on div "Parents Select Parent , [GEOGRAPHIC_DATA], Ma 1, 1 23-24 accountMorgan, [PERSON…" at bounding box center [893, 478] width 856 height 88
click at [864, 496] on select "Select School Facilitator , Fautanu, Ma 1, 1 23-24 accountMorgan, [PERSON_NAME]…" at bounding box center [769, 496] width 609 height 17
select select "24210"
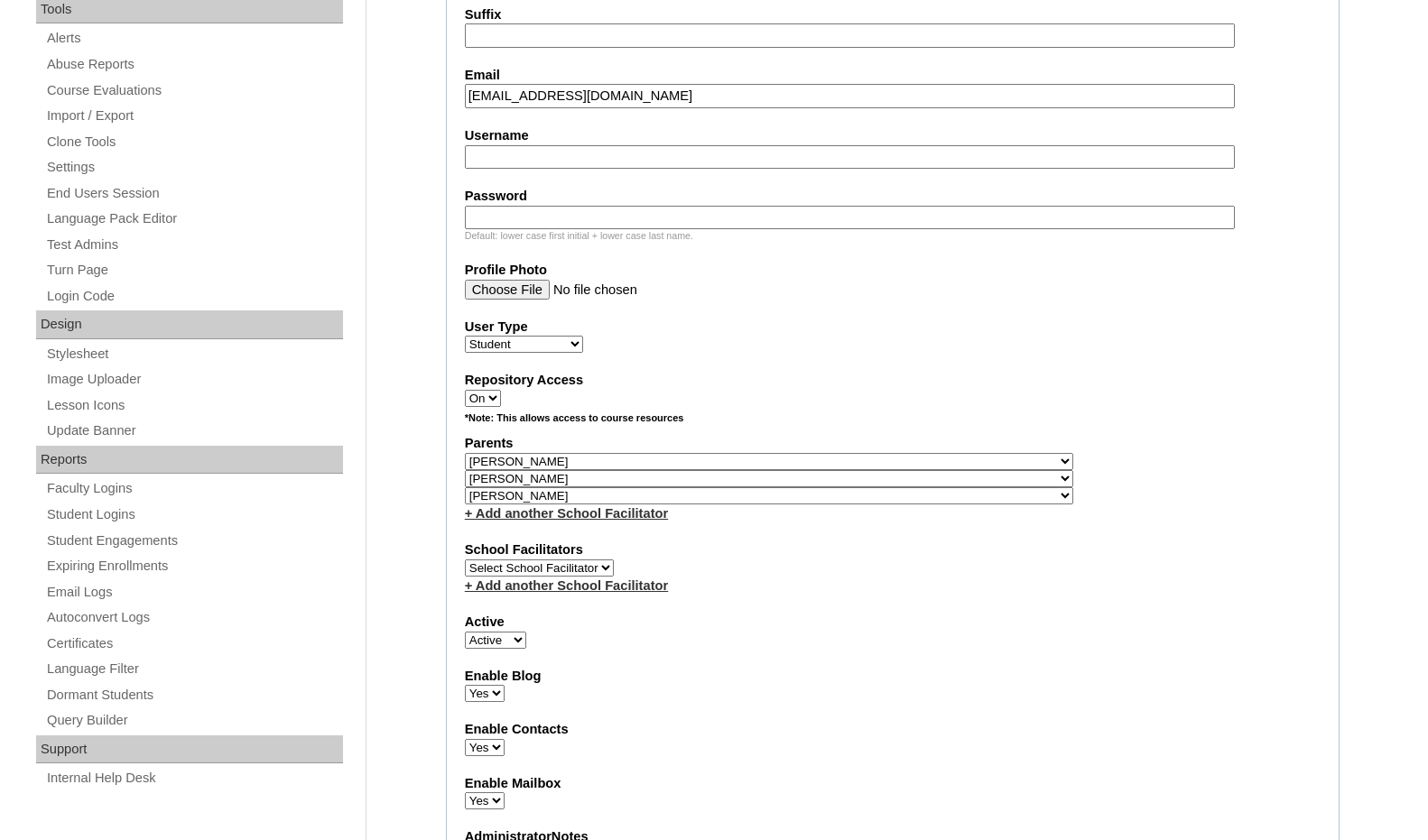
click at [973, 502] on div "Parents Select Parent , [GEOGRAPHIC_DATA], Ma 1, 1 23-24 accountMorgan, [PERSON…" at bounding box center [893, 478] width 856 height 88
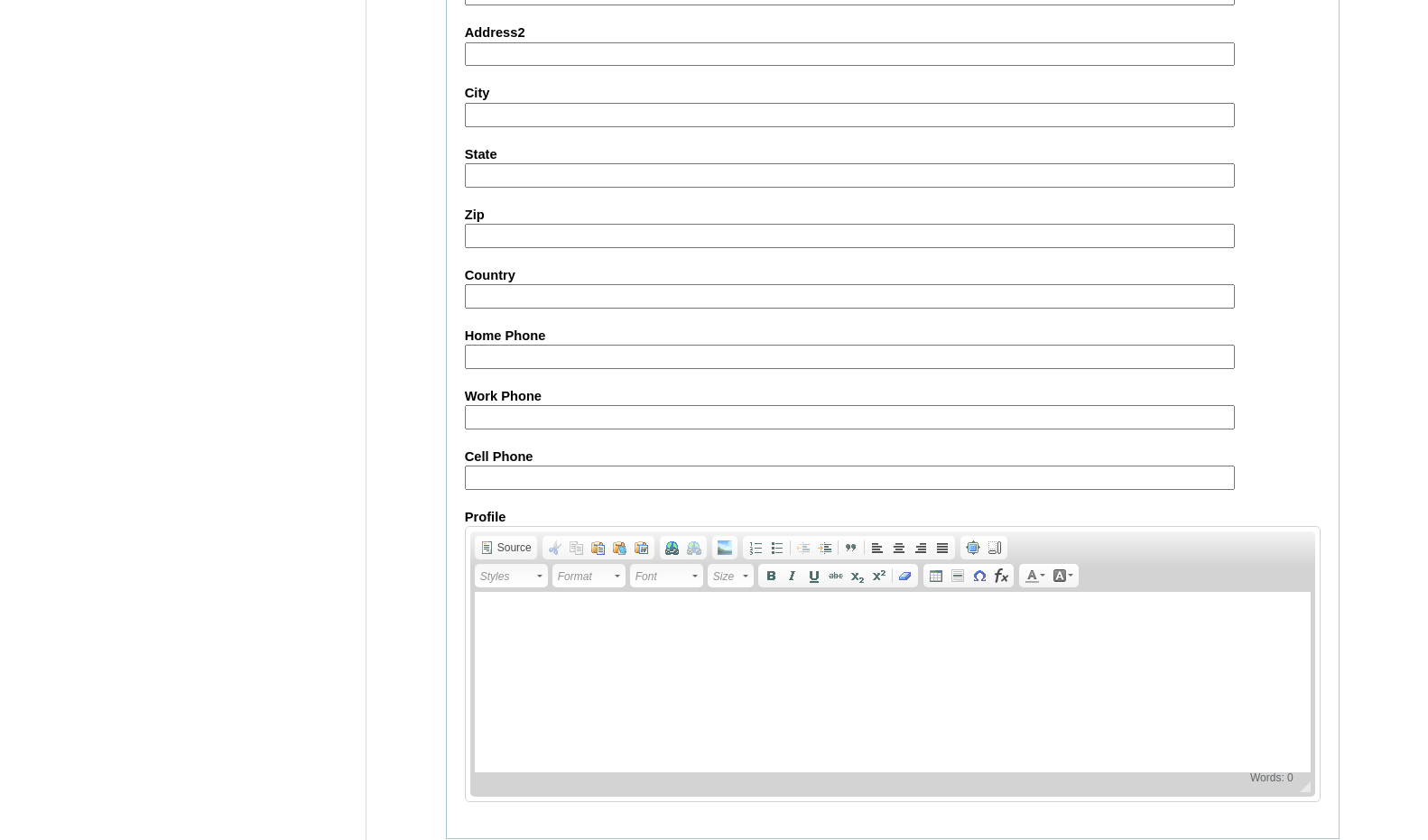
scroll to position [1941, 0]
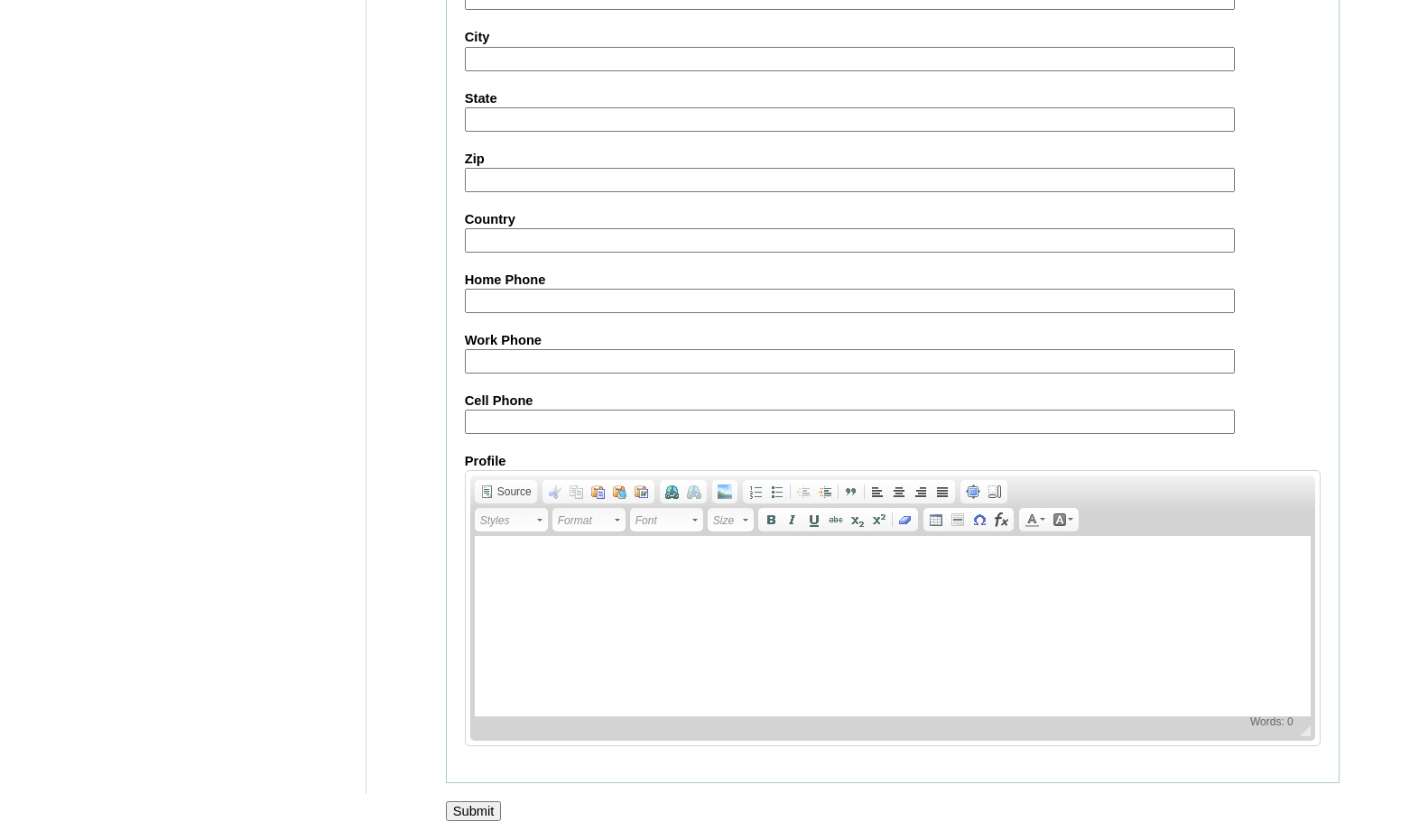
click at [489, 810] on input "Submit" at bounding box center [474, 811] width 56 height 20
